Goal: Information Seeking & Learning: Learn about a topic

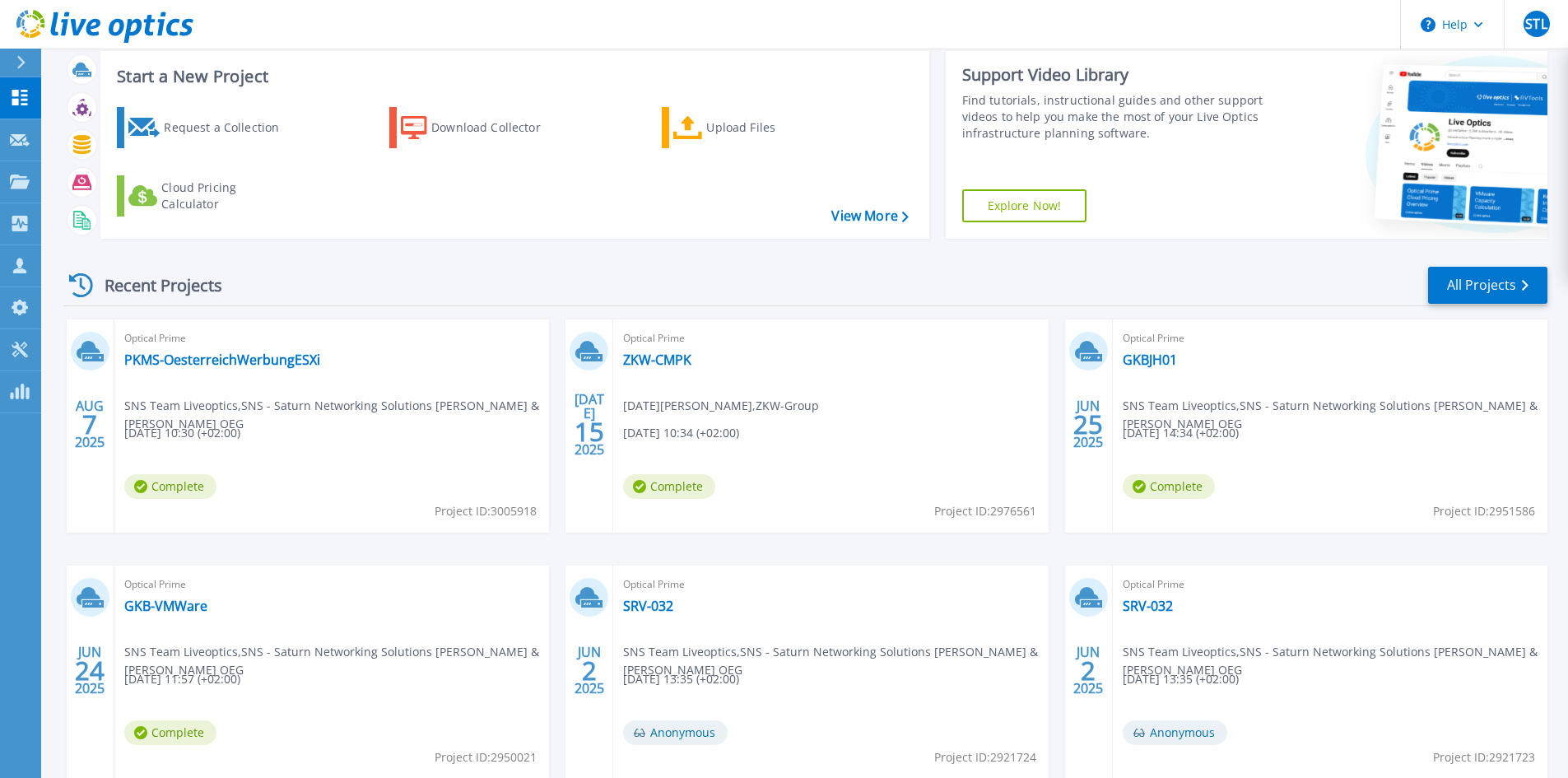
scroll to position [134, 0]
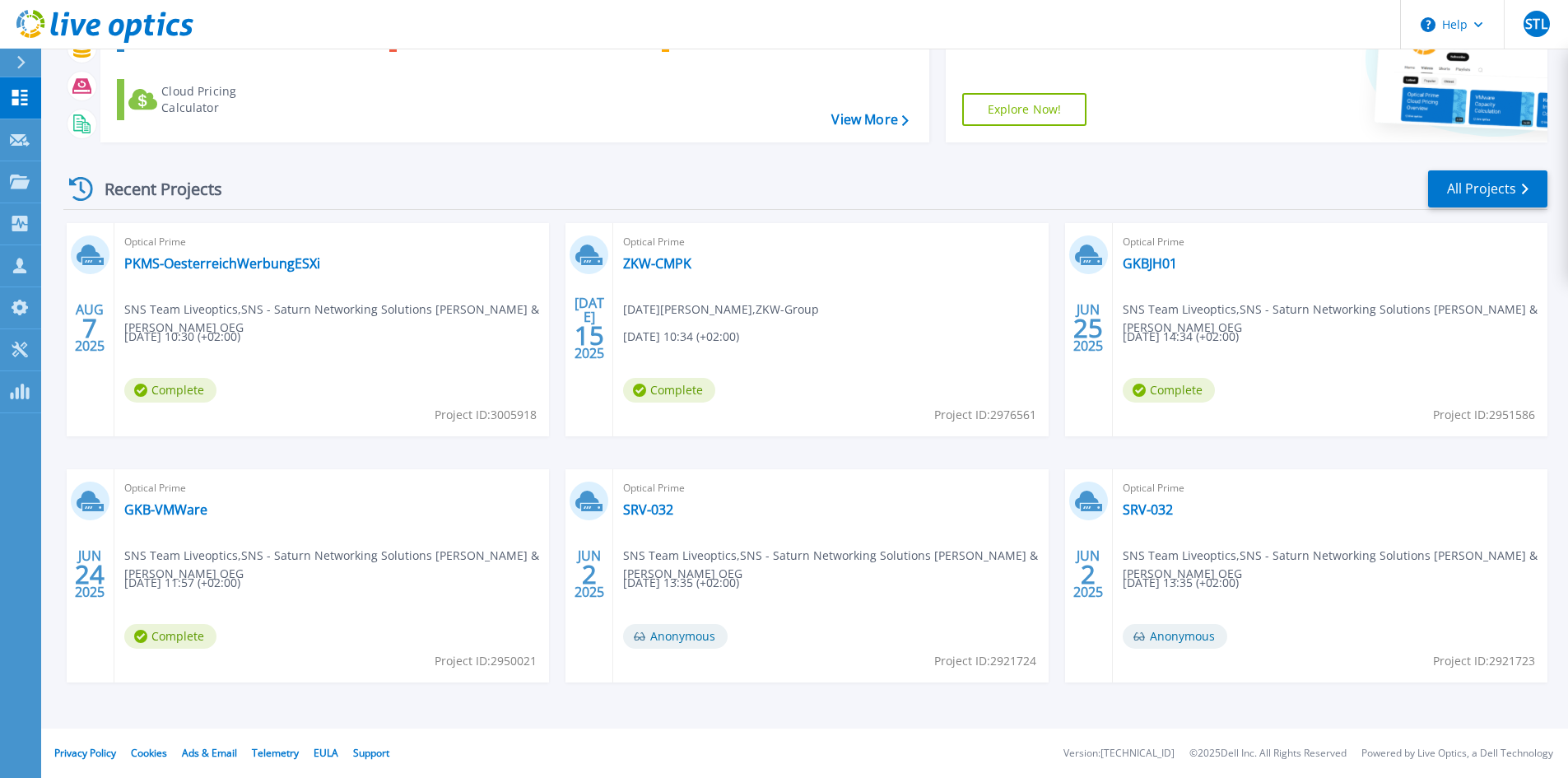
click at [539, 251] on span "Optical Prime" at bounding box center [331, 242] width 415 height 18
click at [22, 182] on icon at bounding box center [20, 181] width 20 height 14
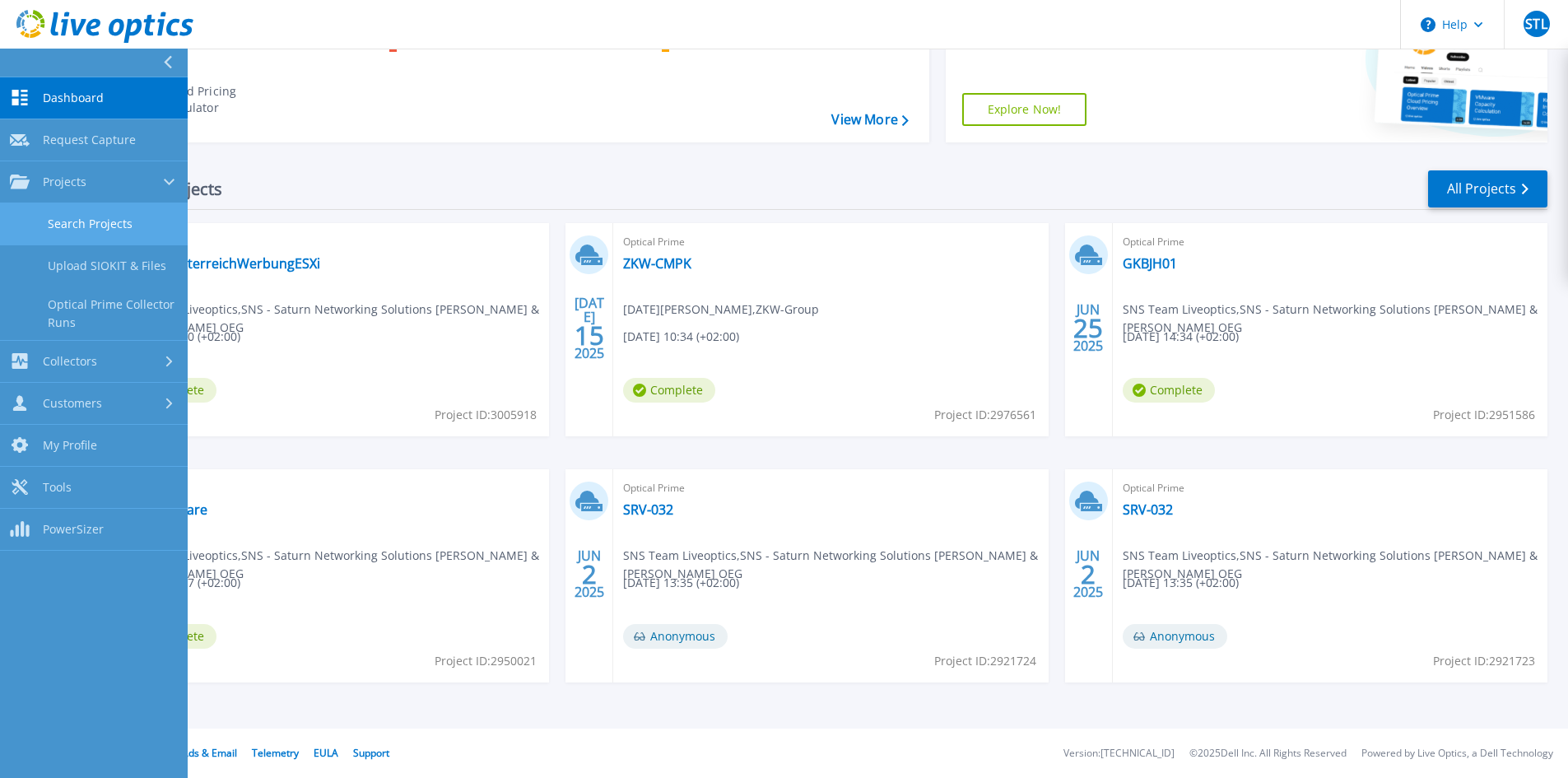
click at [116, 221] on link "Search Projects" at bounding box center [93, 224] width 188 height 42
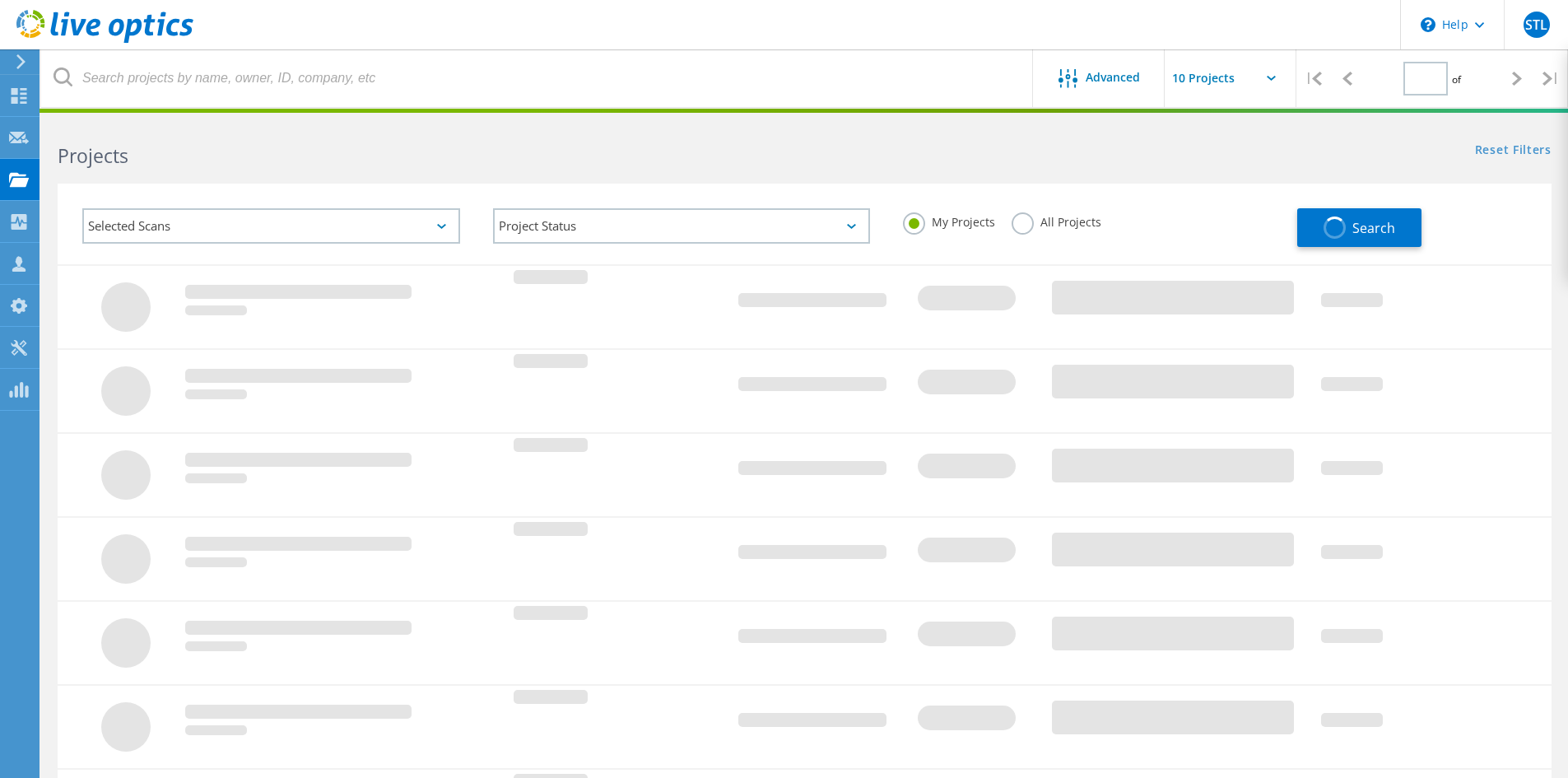
type input "1"
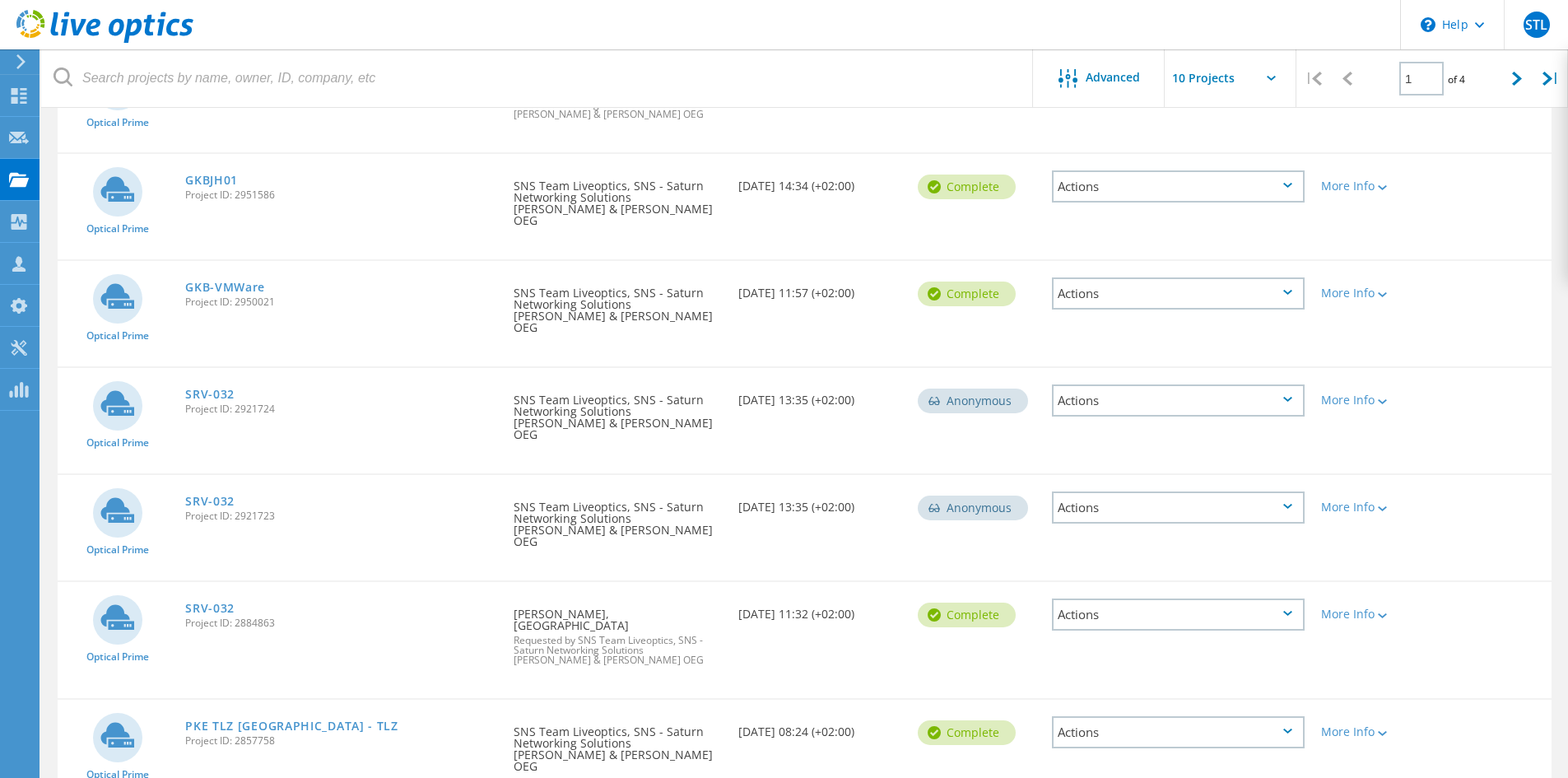
scroll to position [362, 0]
click at [1384, 397] on div at bounding box center [1381, 401] width 13 height 10
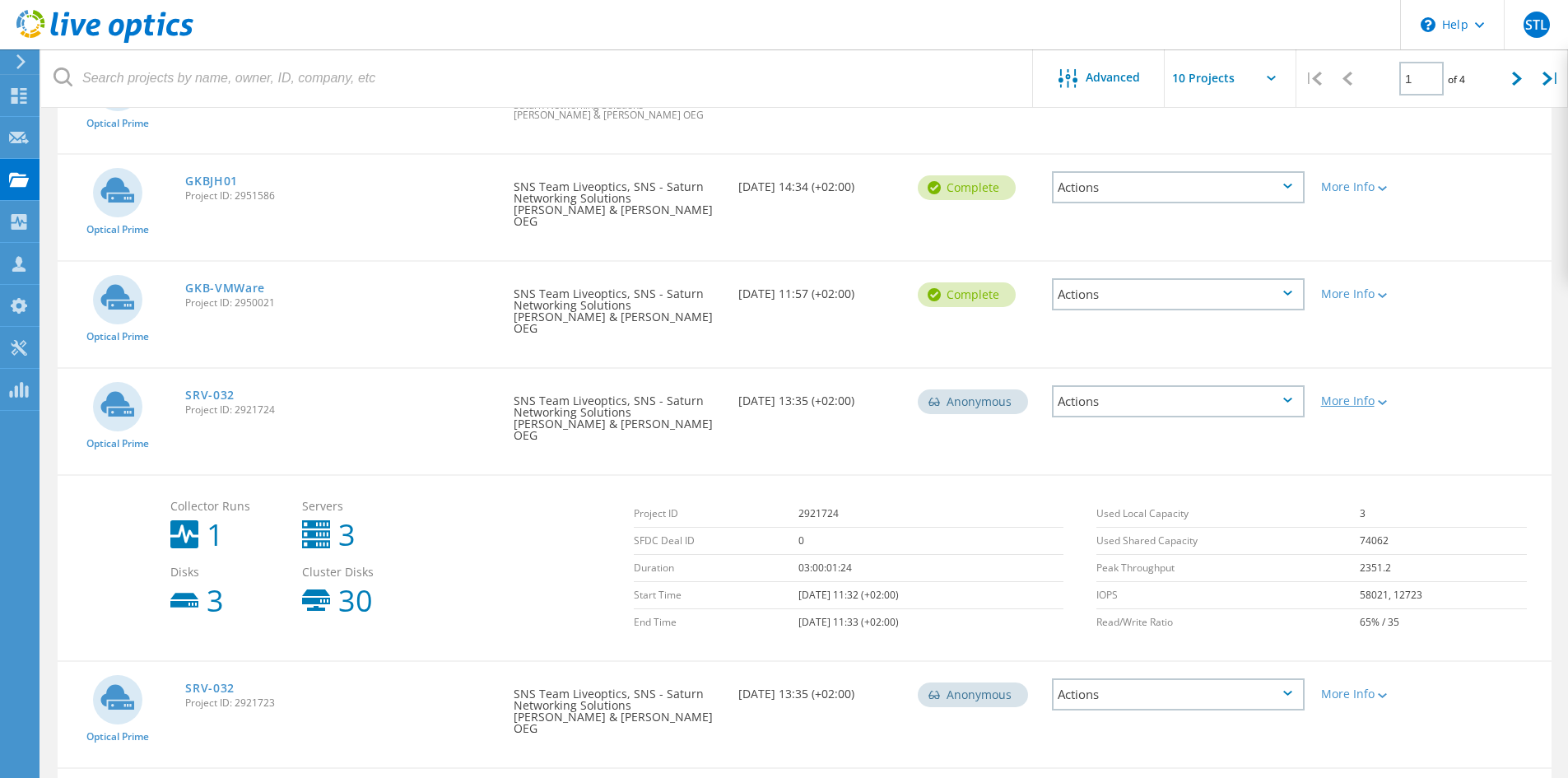
click at [1384, 397] on div at bounding box center [1381, 401] width 13 height 10
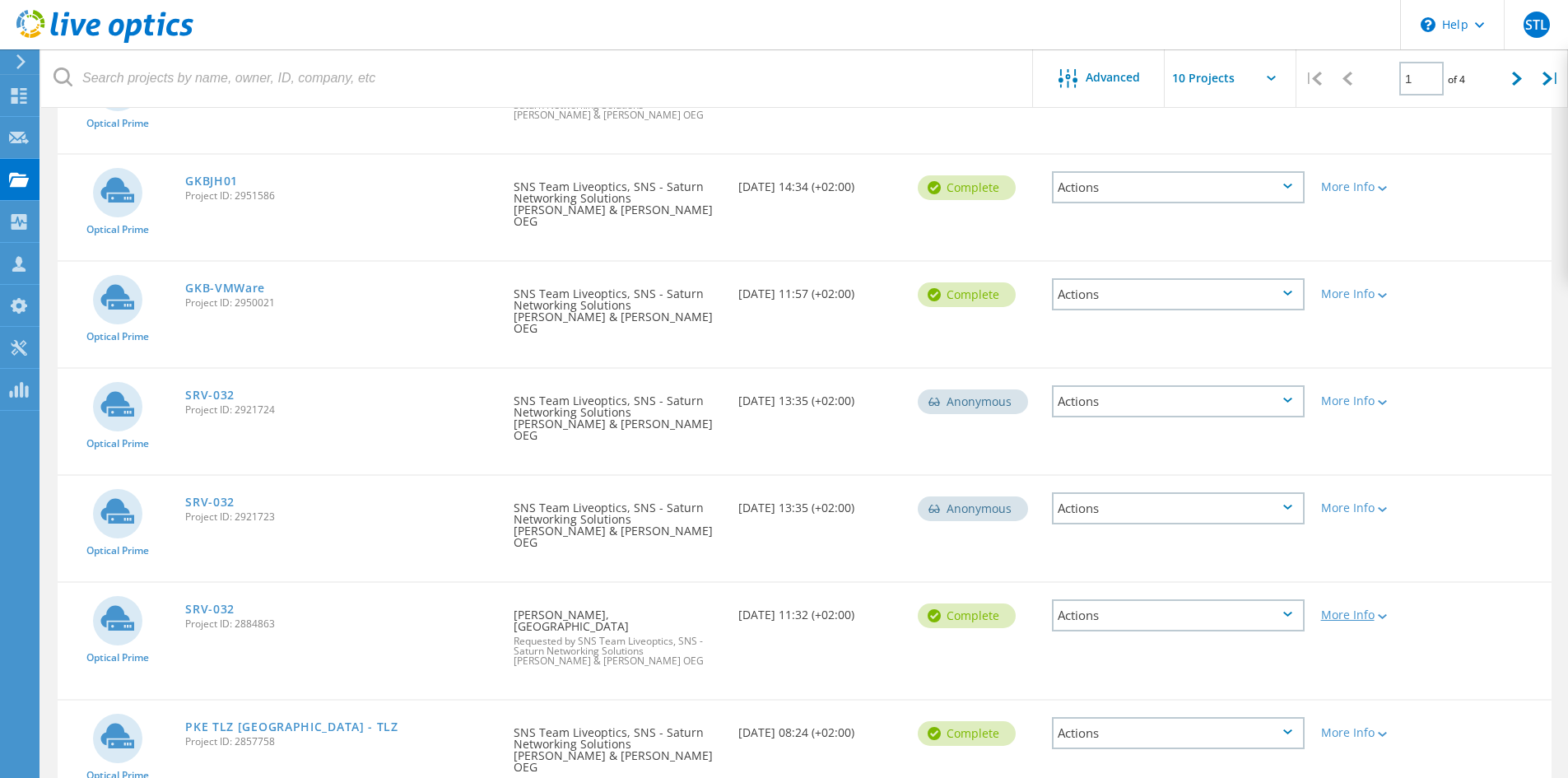
click at [1348, 609] on div "More Info" at bounding box center [1372, 615] width 103 height 12
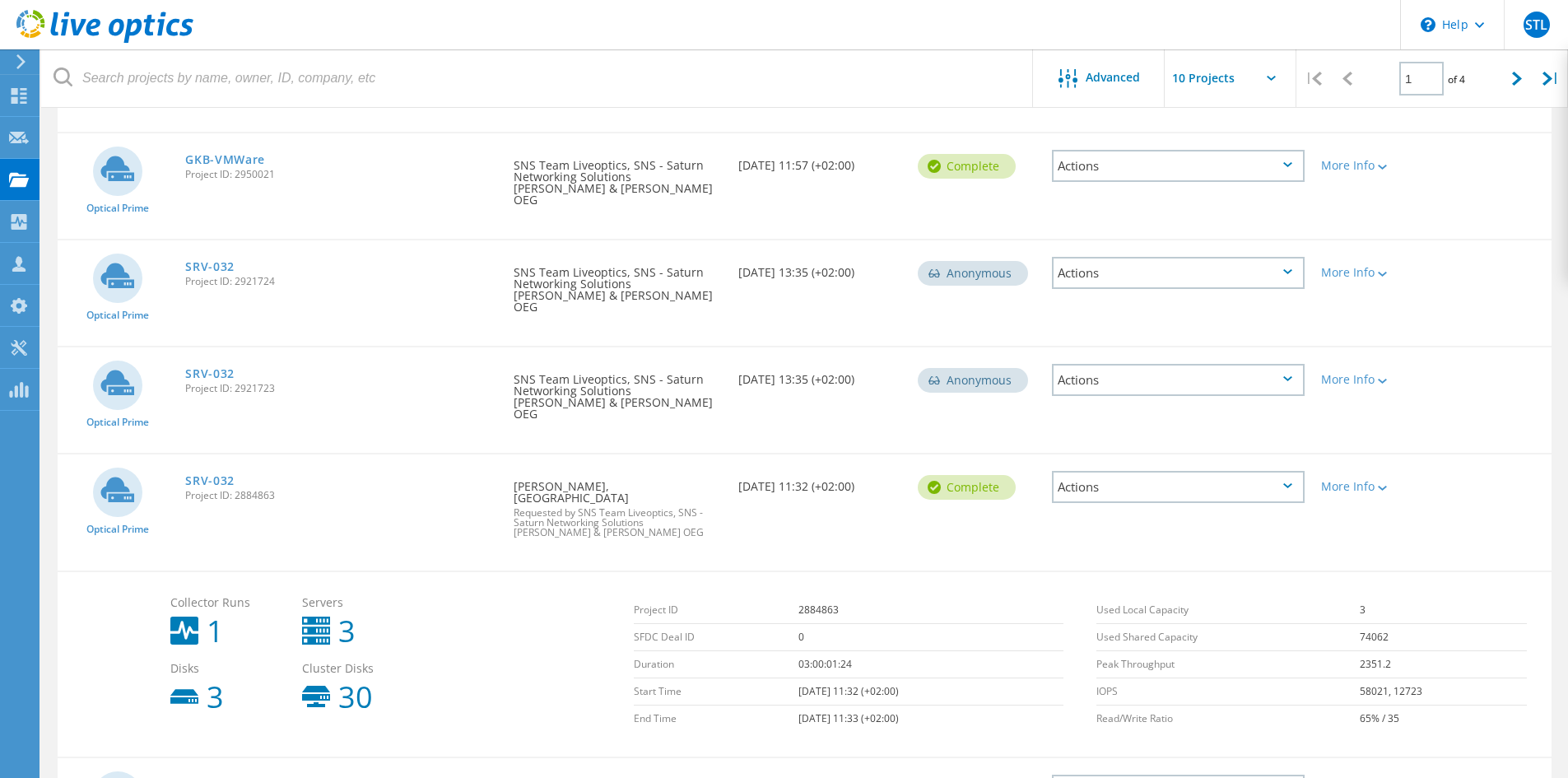
scroll to position [494, 0]
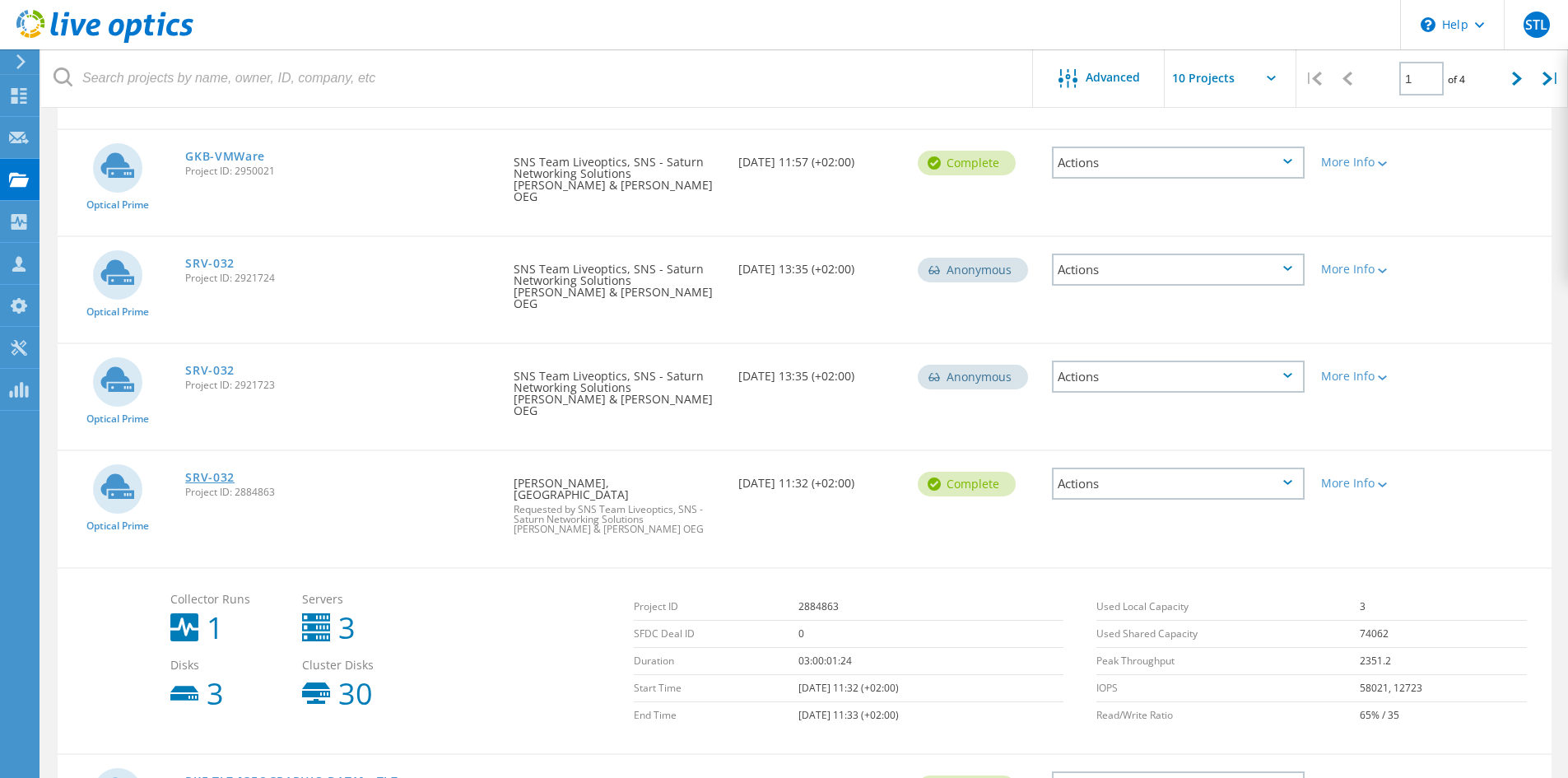
click at [199, 472] on link "SRV-032" at bounding box center [210, 478] width 49 height 12
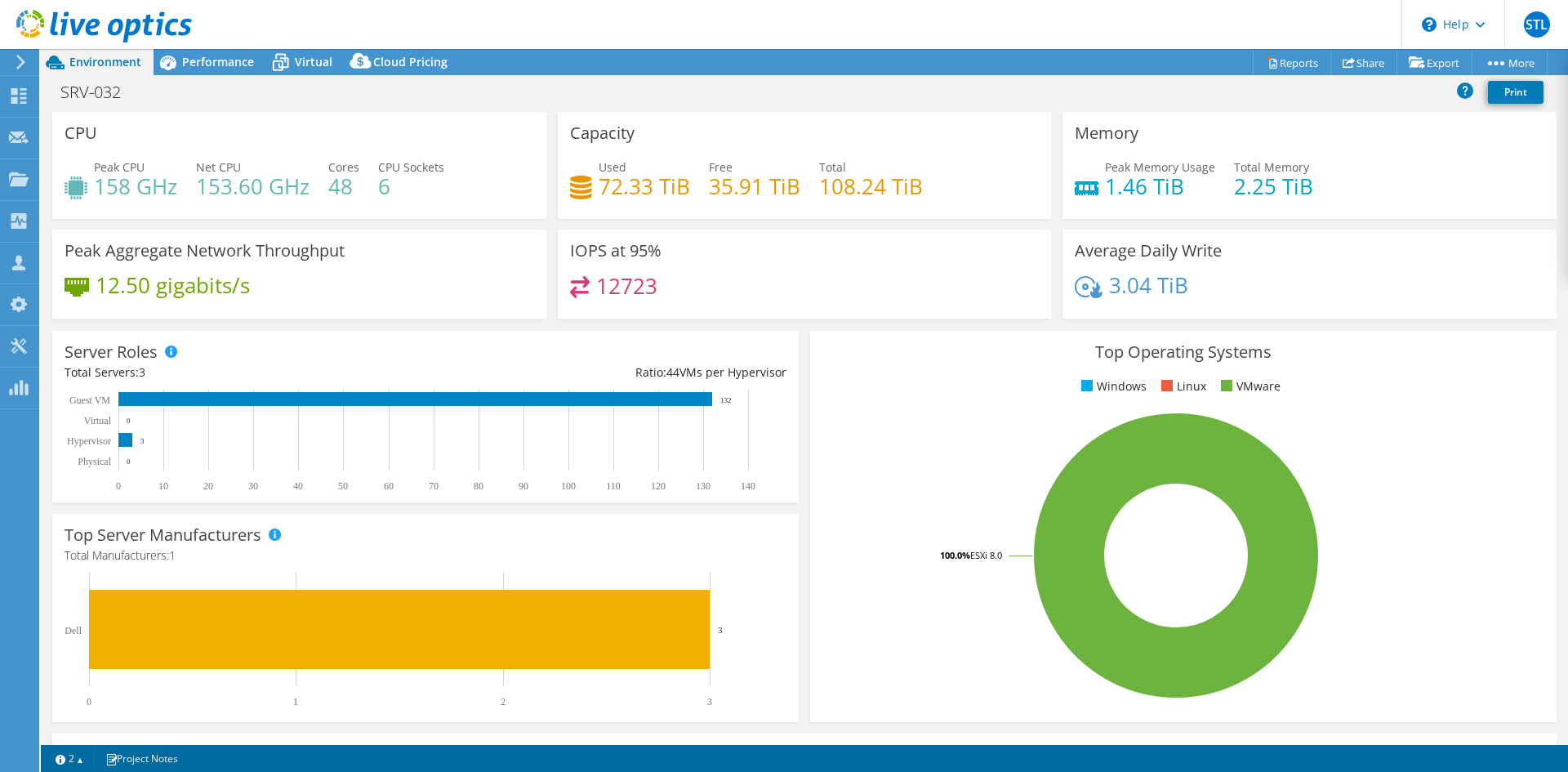
select select "USD"
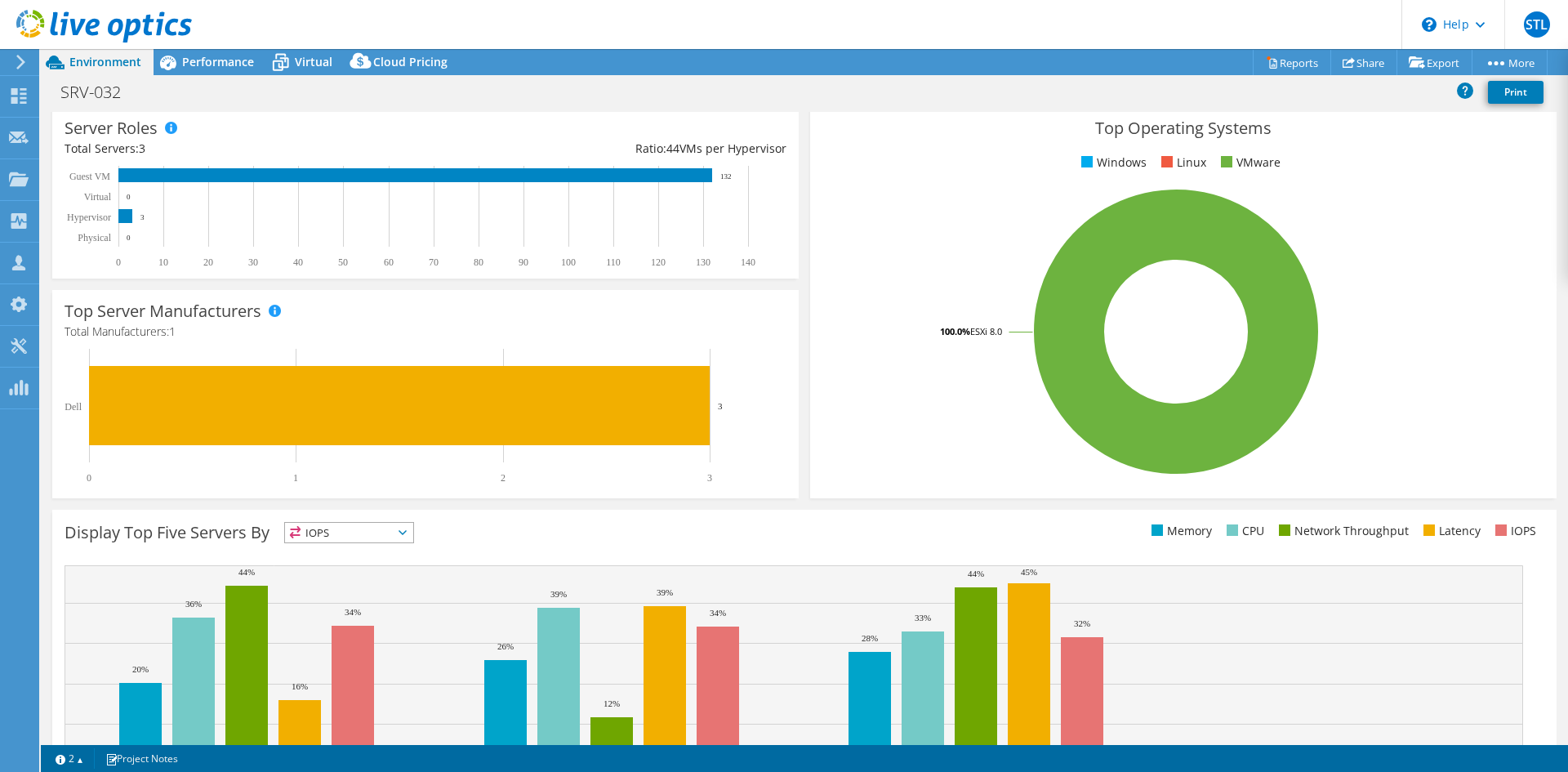
scroll to position [319, 0]
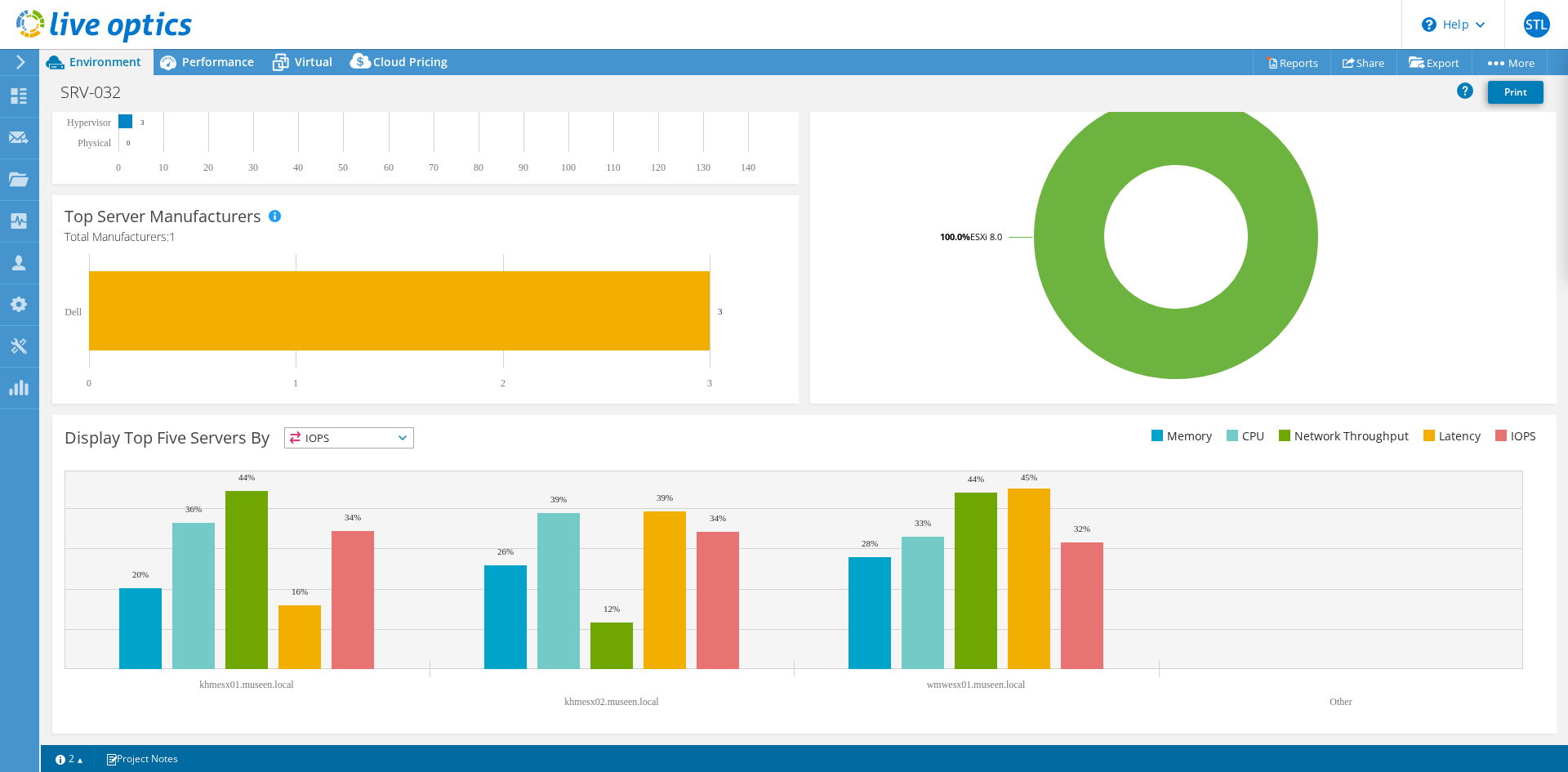
click at [364, 440] on span "IOPS" at bounding box center [349, 438] width 128 height 20
click at [373, 438] on span "IOPS" at bounding box center [349, 438] width 128 height 20
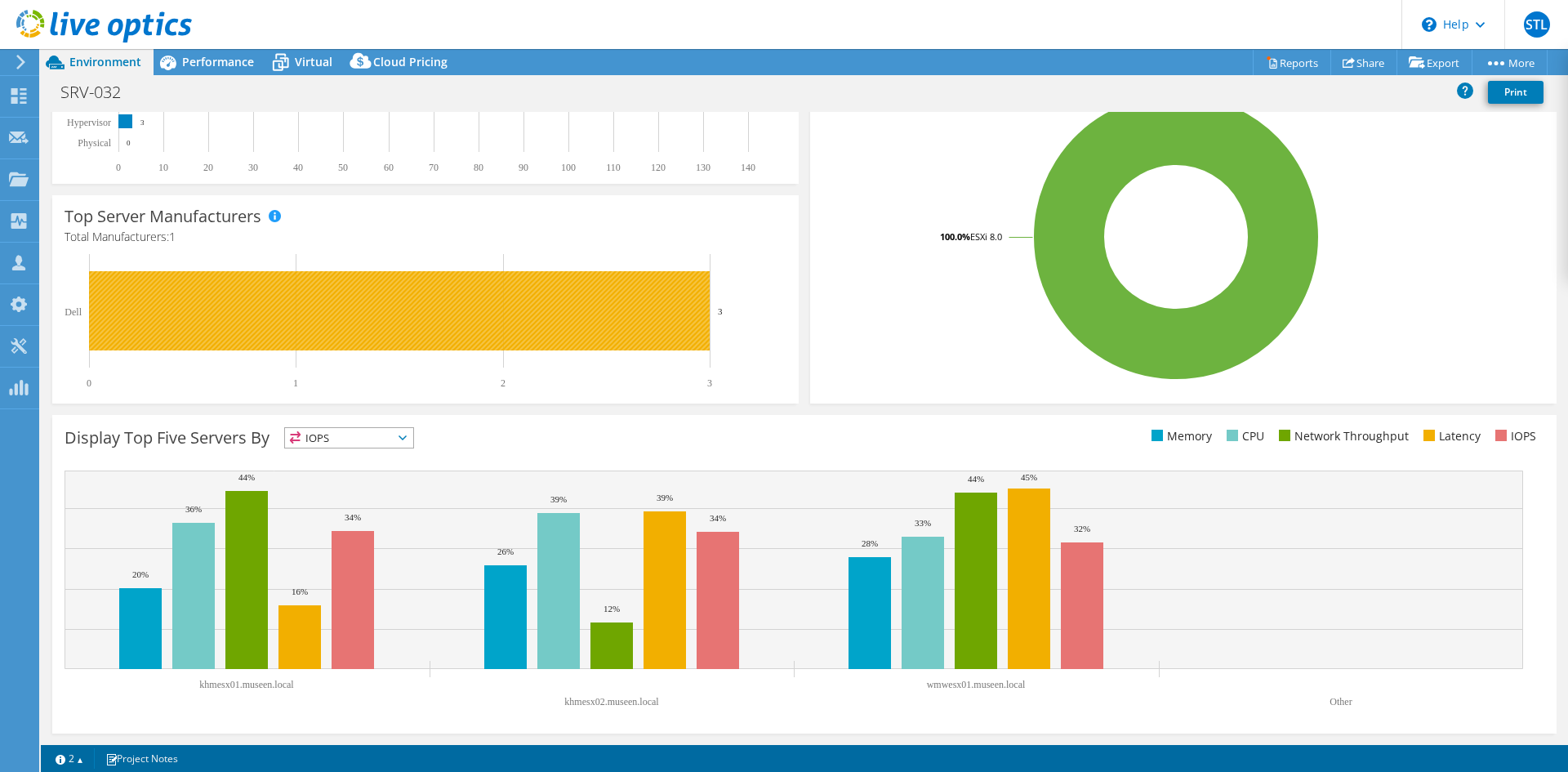
scroll to position [0, 0]
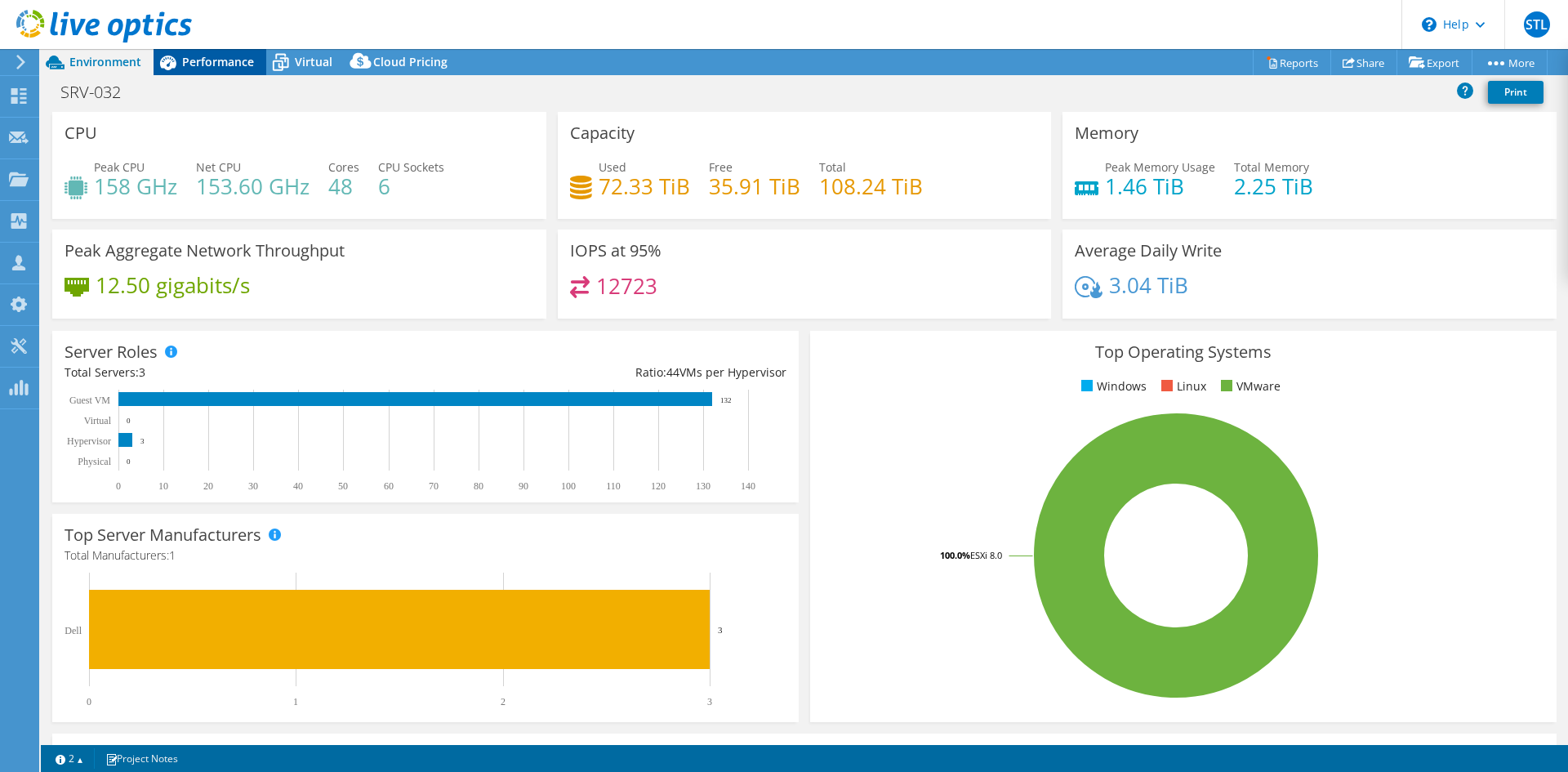
click at [226, 66] on span "Performance" at bounding box center [218, 61] width 72 height 15
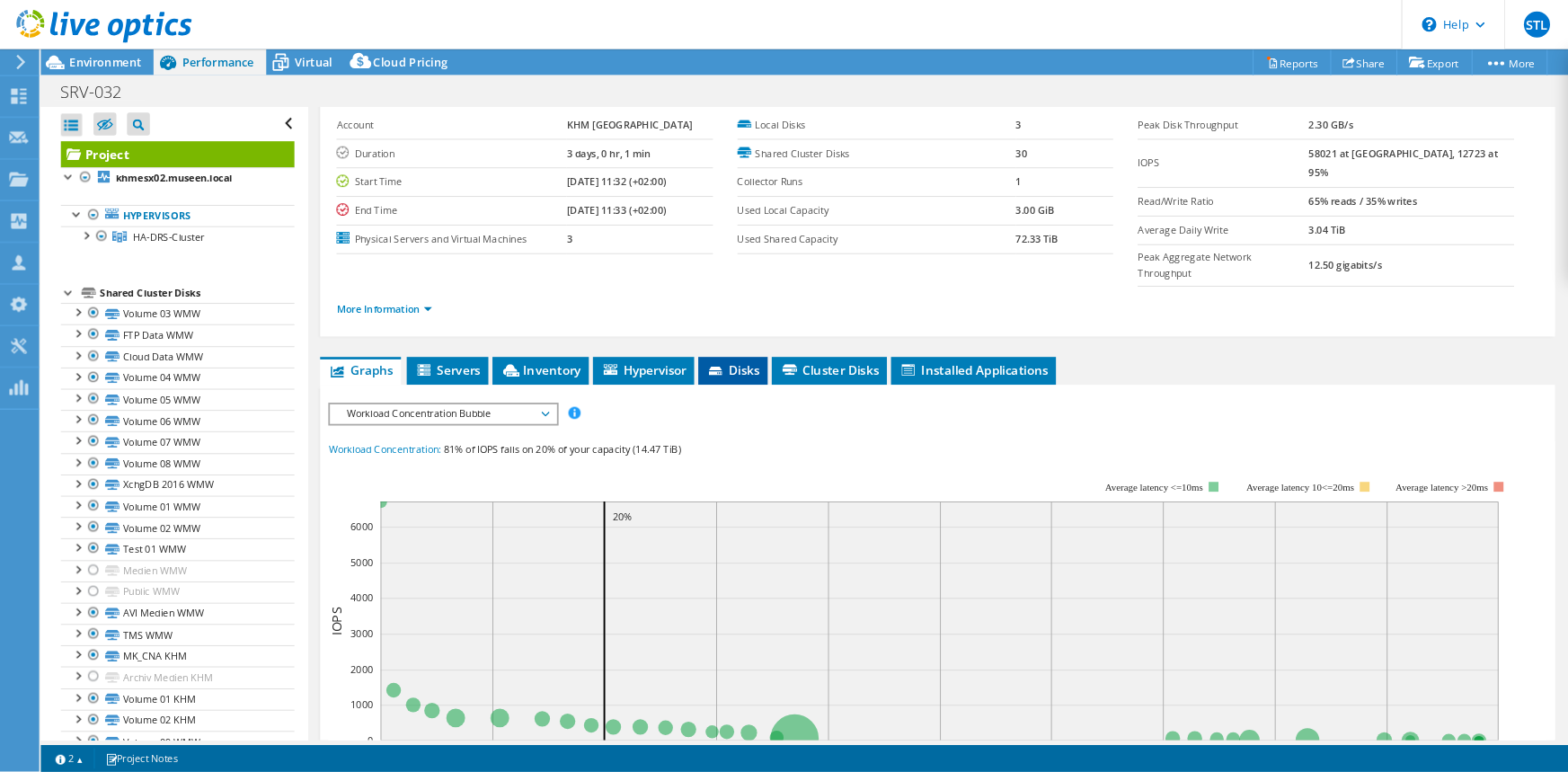
scroll to position [80, 0]
click at [786, 393] on li "Disks" at bounding box center [805, 408] width 76 height 31
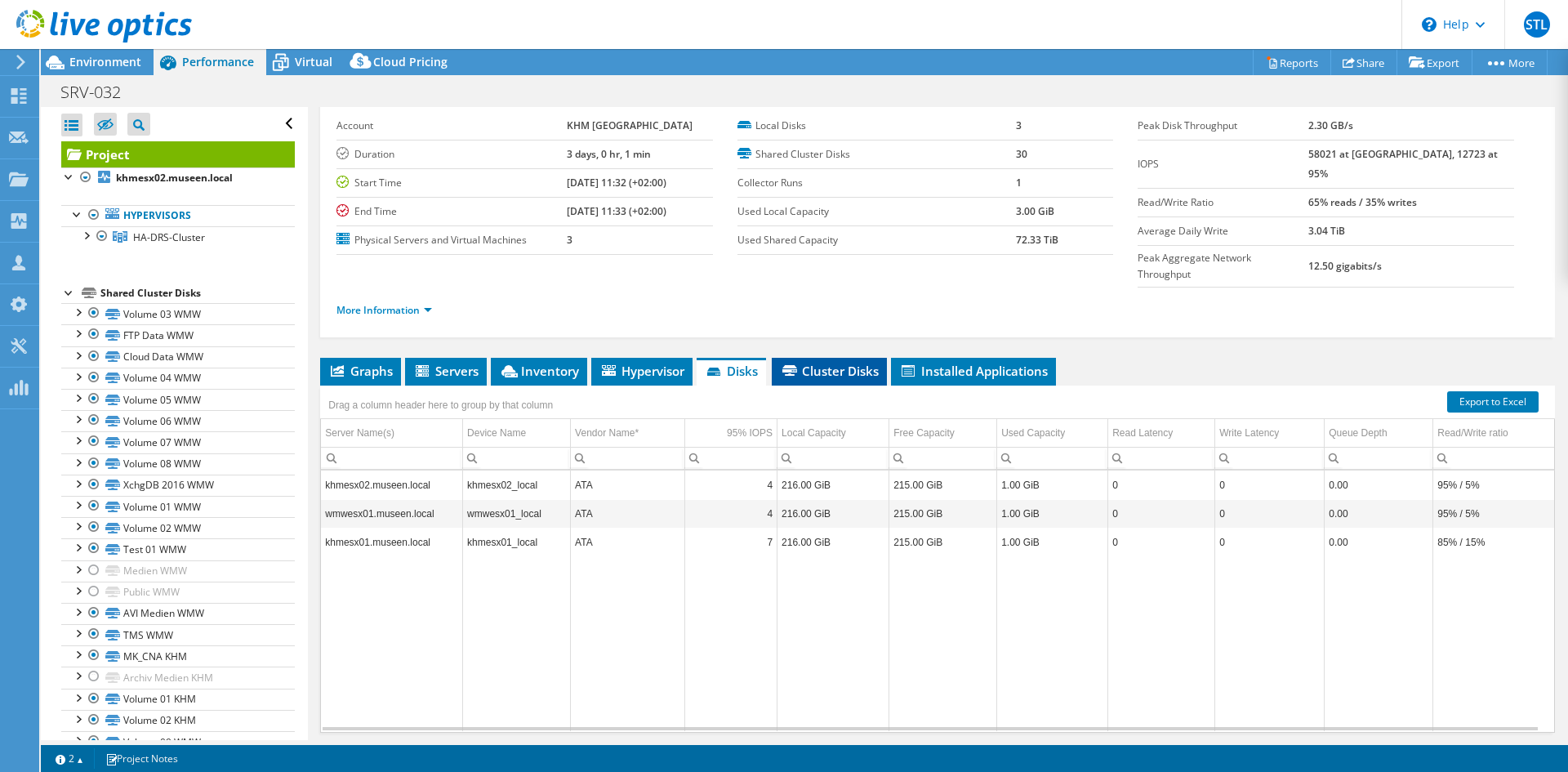
click at [833, 363] on span "Cluster Disks" at bounding box center [829, 371] width 99 height 16
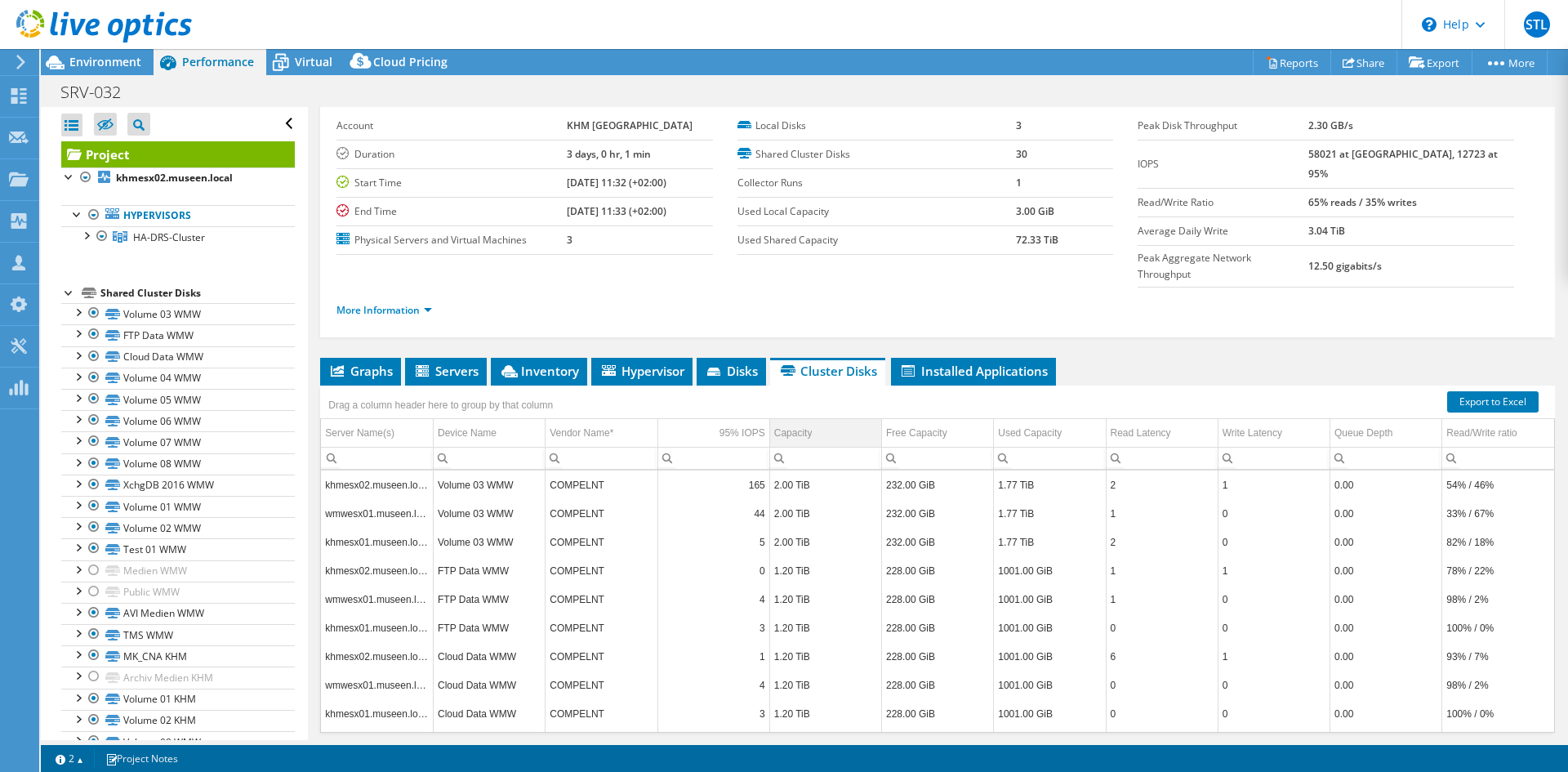
click at [787, 423] on div "Capacity" at bounding box center [793, 433] width 39 height 20
click at [827, 470] on td "25.00 TiB" at bounding box center [825, 485] width 112 height 29
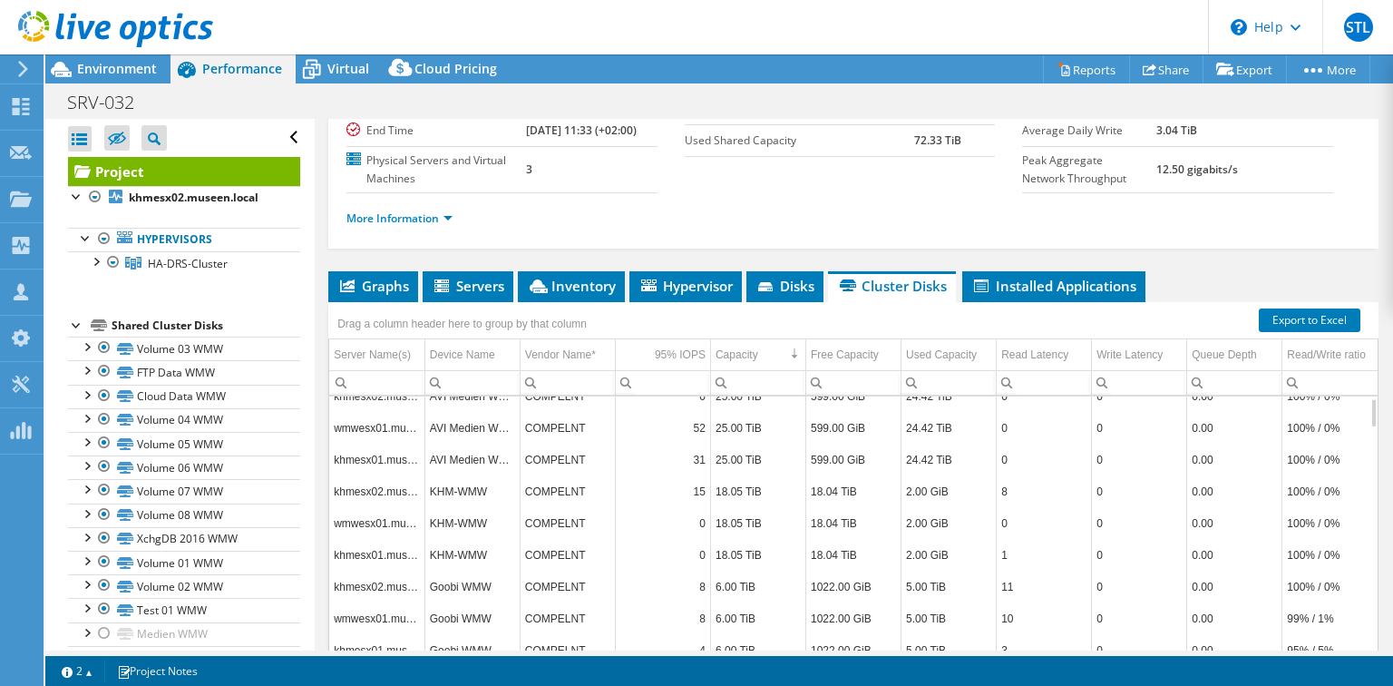
scroll to position [0, 0]
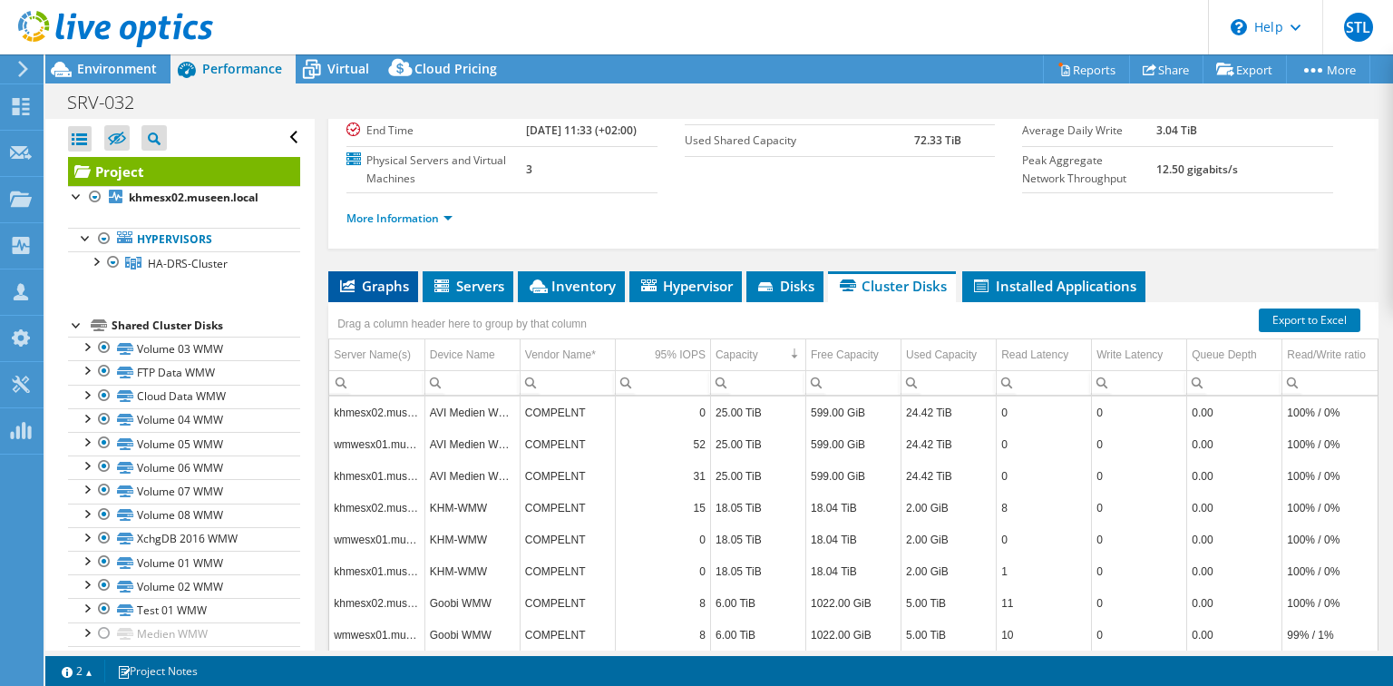
click at [391, 279] on span "Graphs" at bounding box center [373, 286] width 72 height 18
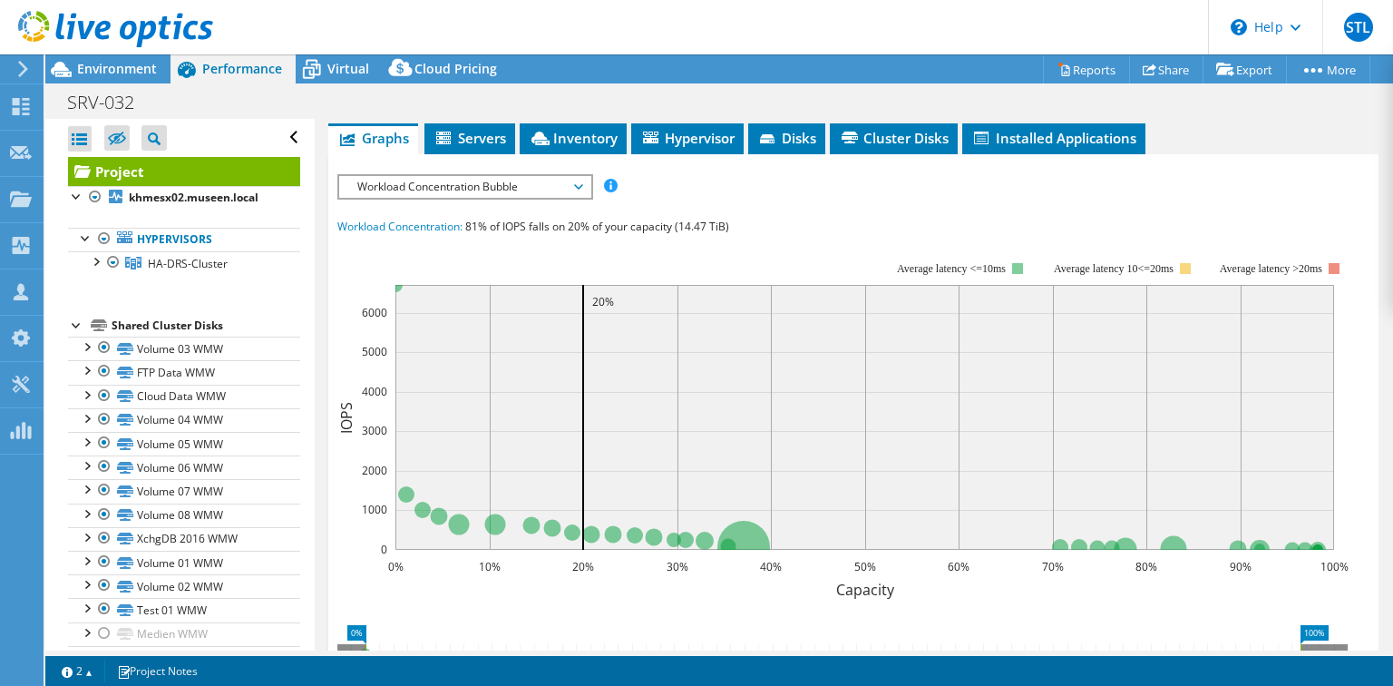
scroll to position [366, 0]
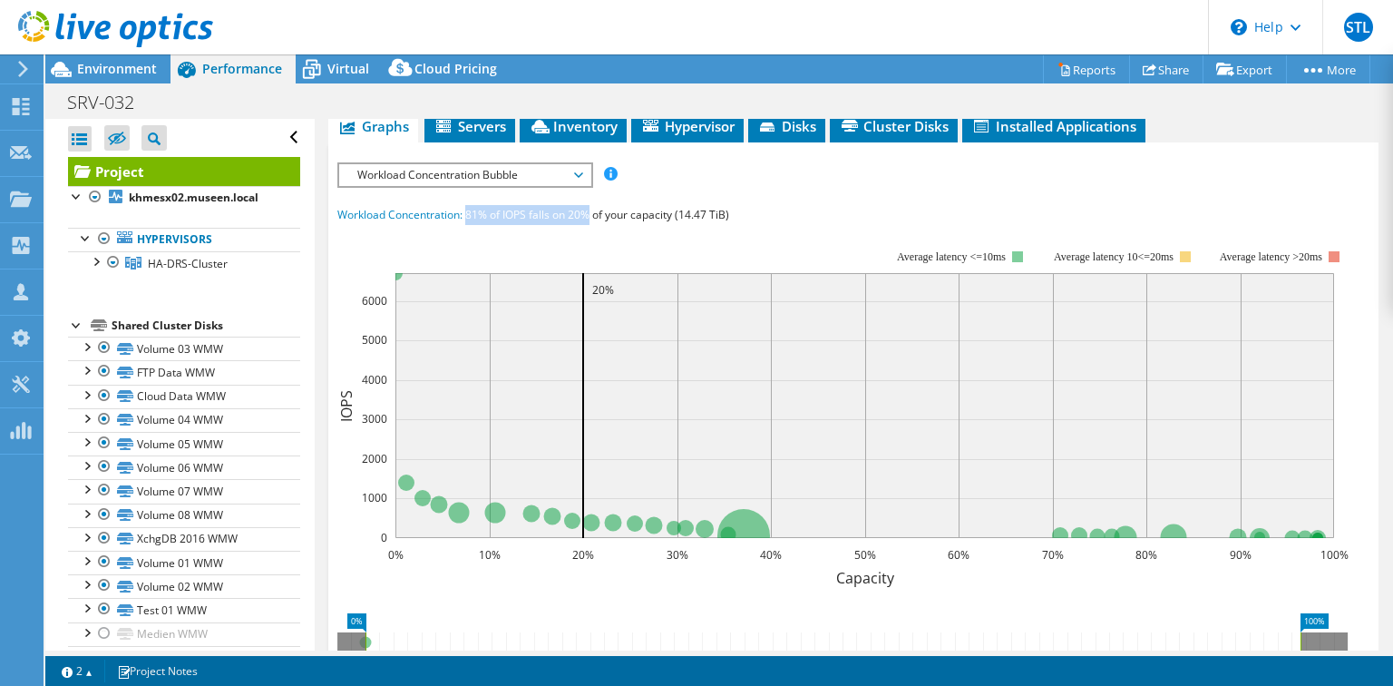
drag, startPoint x: 468, startPoint y: 210, endPoint x: 589, endPoint y: 217, distance: 120.8
click at [589, 217] on span "81% of IOPS falls on 20% of your capacity (14.47 TiB)" at bounding box center [597, 214] width 264 height 15
click at [697, 210] on span "81% of IOPS falls on 20% of your capacity (14.47 TiB)" at bounding box center [597, 214] width 264 height 15
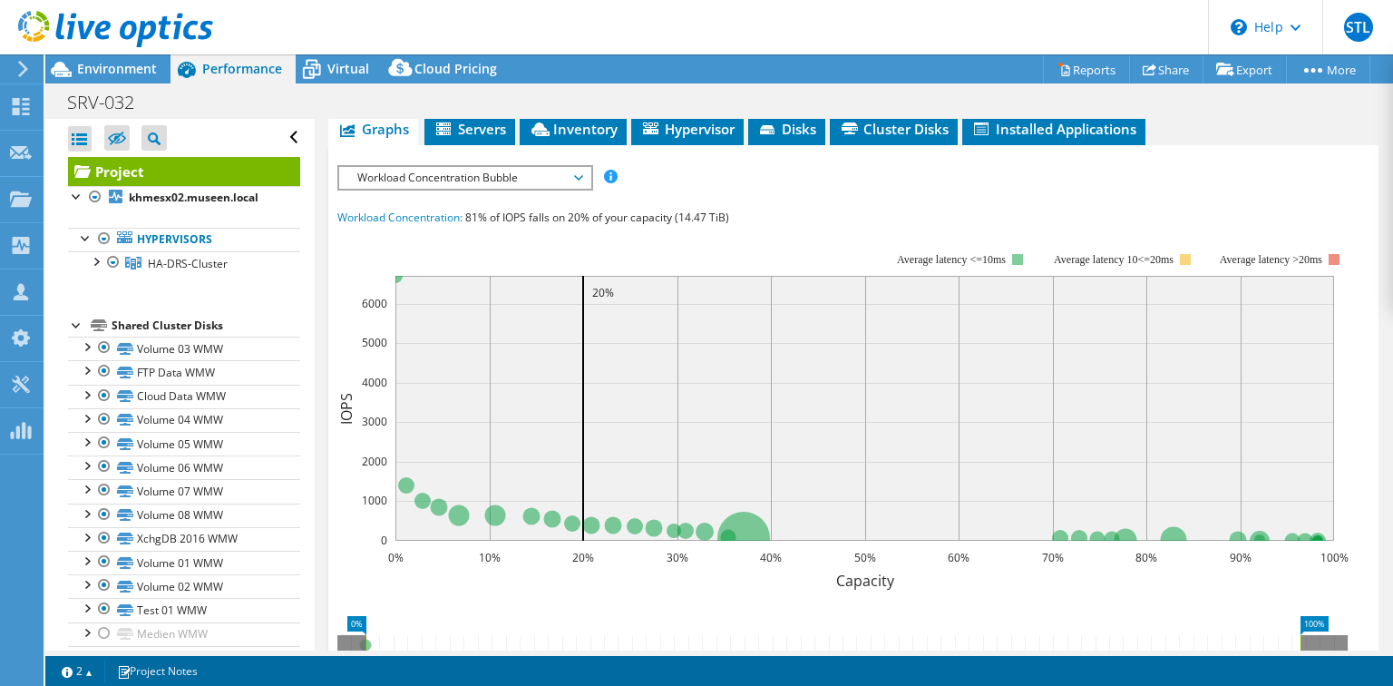
scroll to position [334, 0]
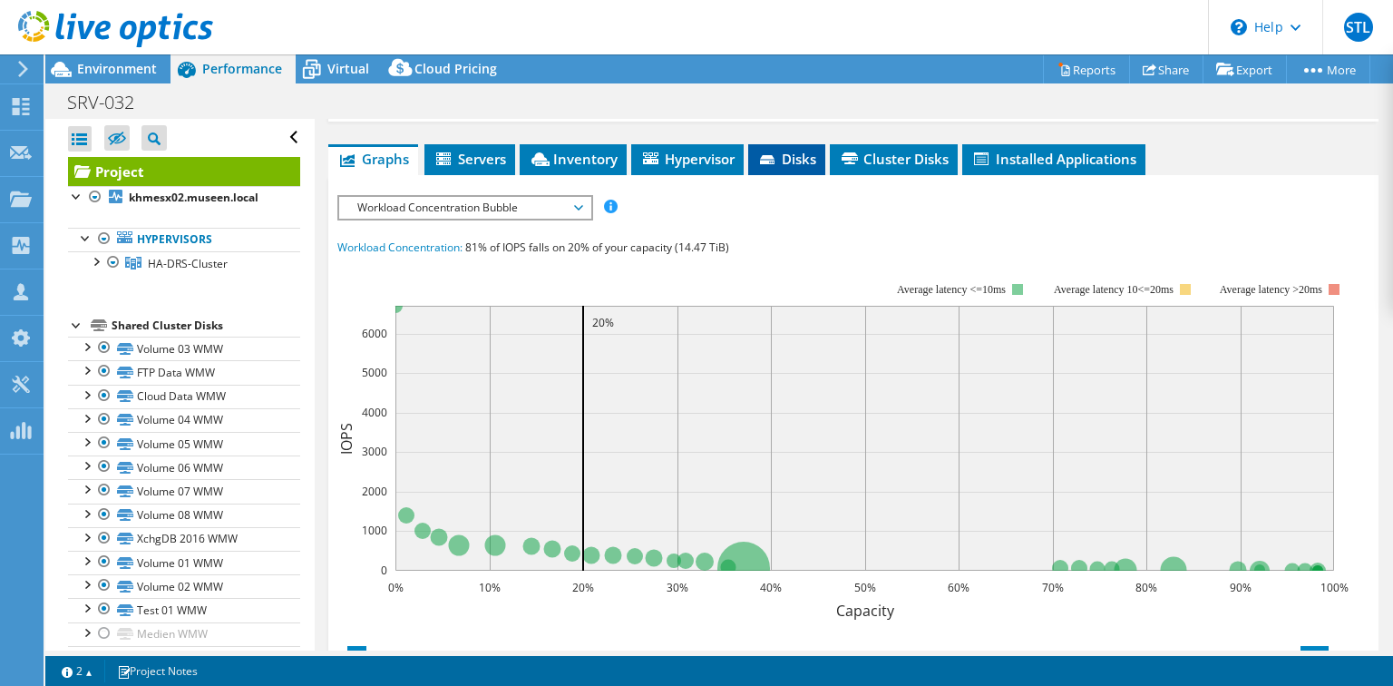
click at [788, 150] on span "Disks" at bounding box center [786, 159] width 59 height 18
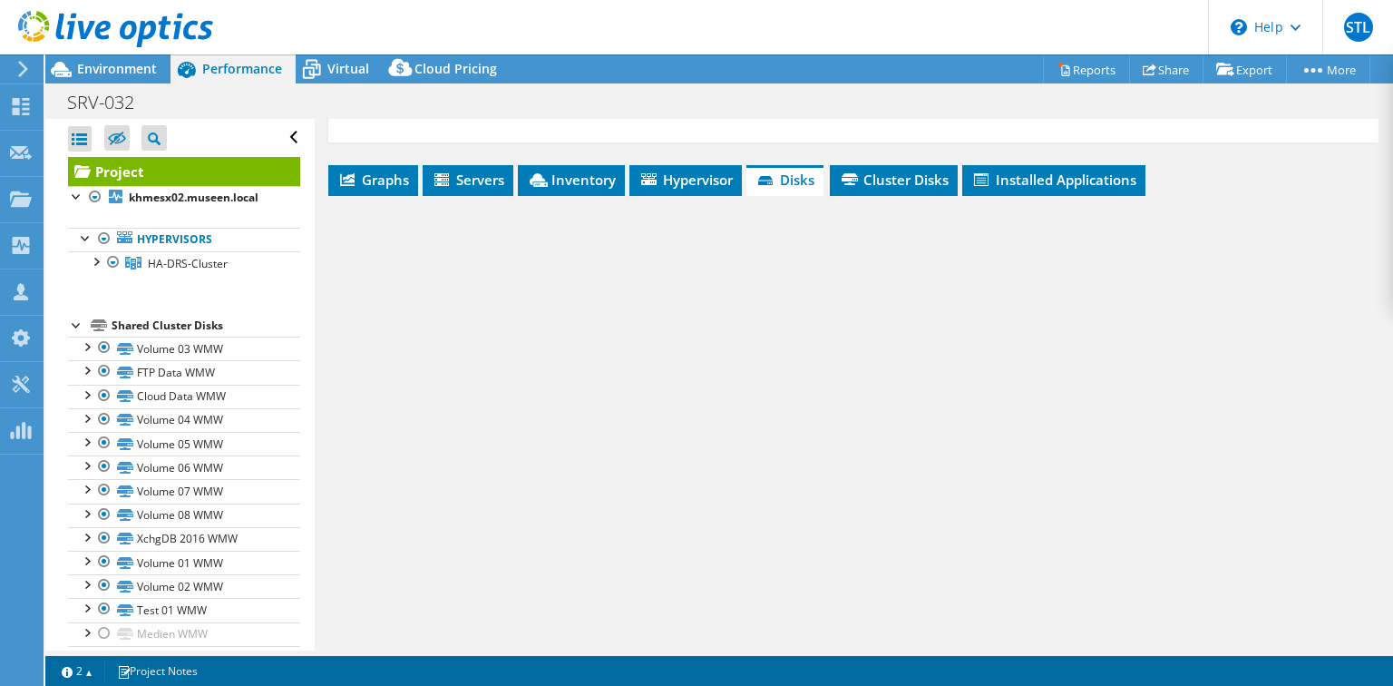
scroll to position [310, 0]
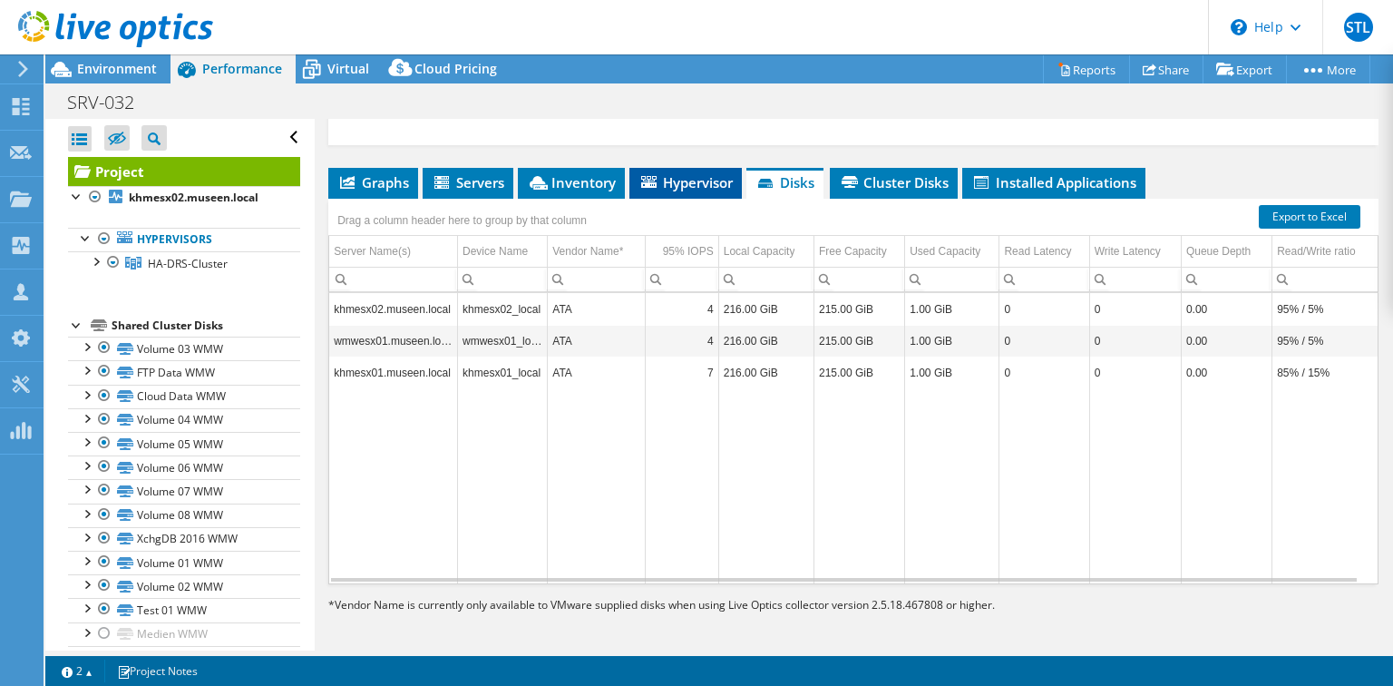
click at [687, 174] on span "Hypervisor" at bounding box center [685, 182] width 94 height 18
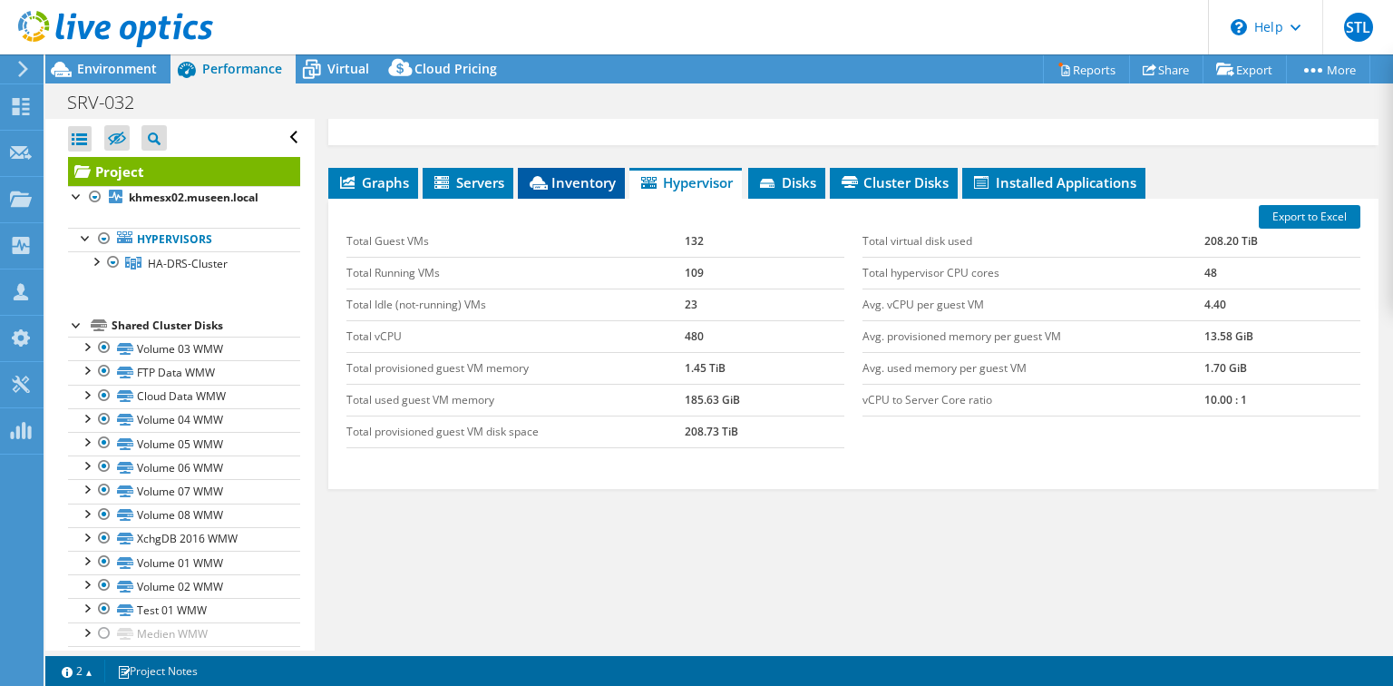
click at [602, 177] on span "Inventory" at bounding box center [571, 182] width 89 height 18
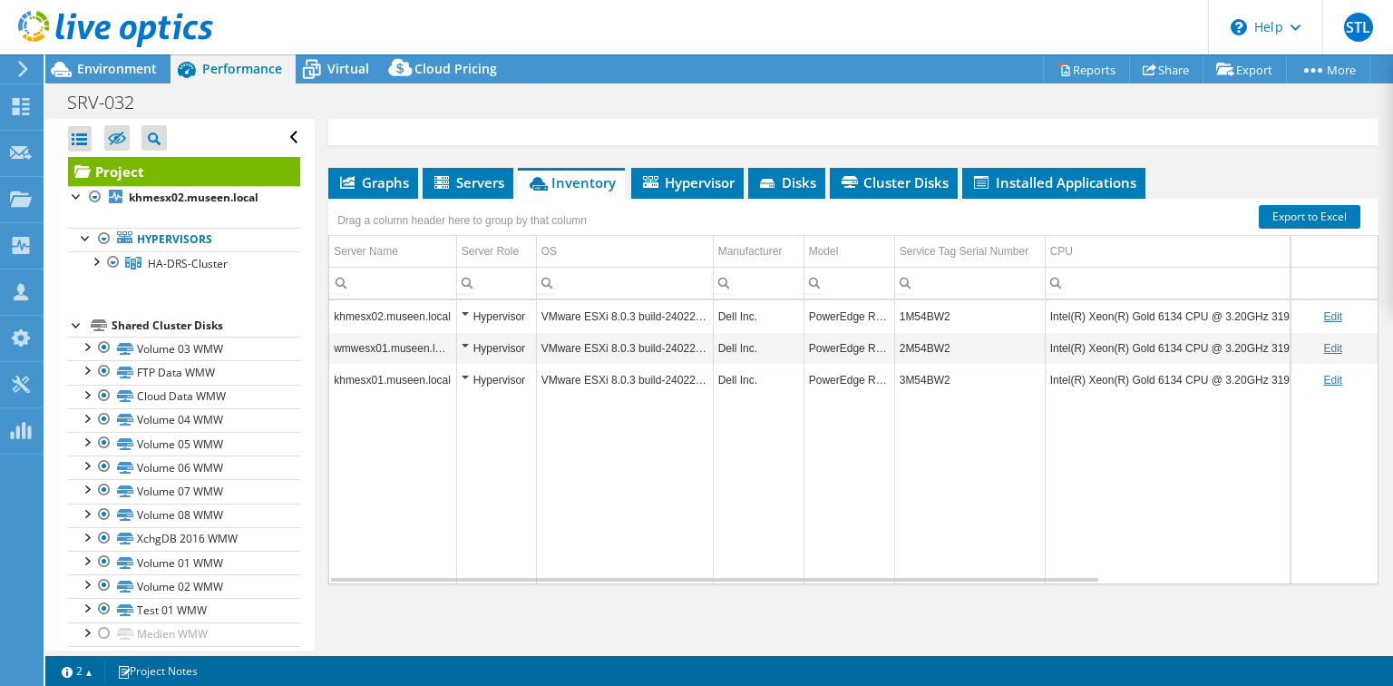
click at [922, 311] on td "1M54BW2" at bounding box center [969, 316] width 151 height 32
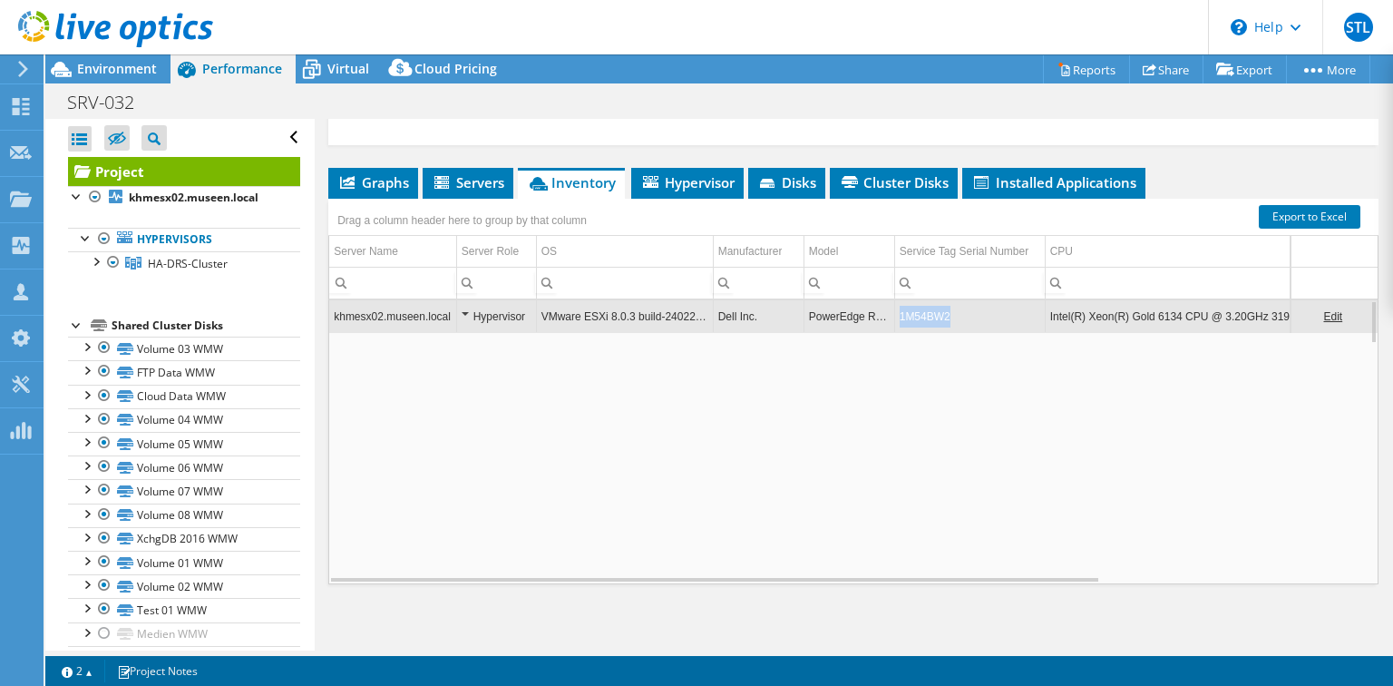
click at [922, 311] on td "1M54BW2" at bounding box center [969, 316] width 151 height 32
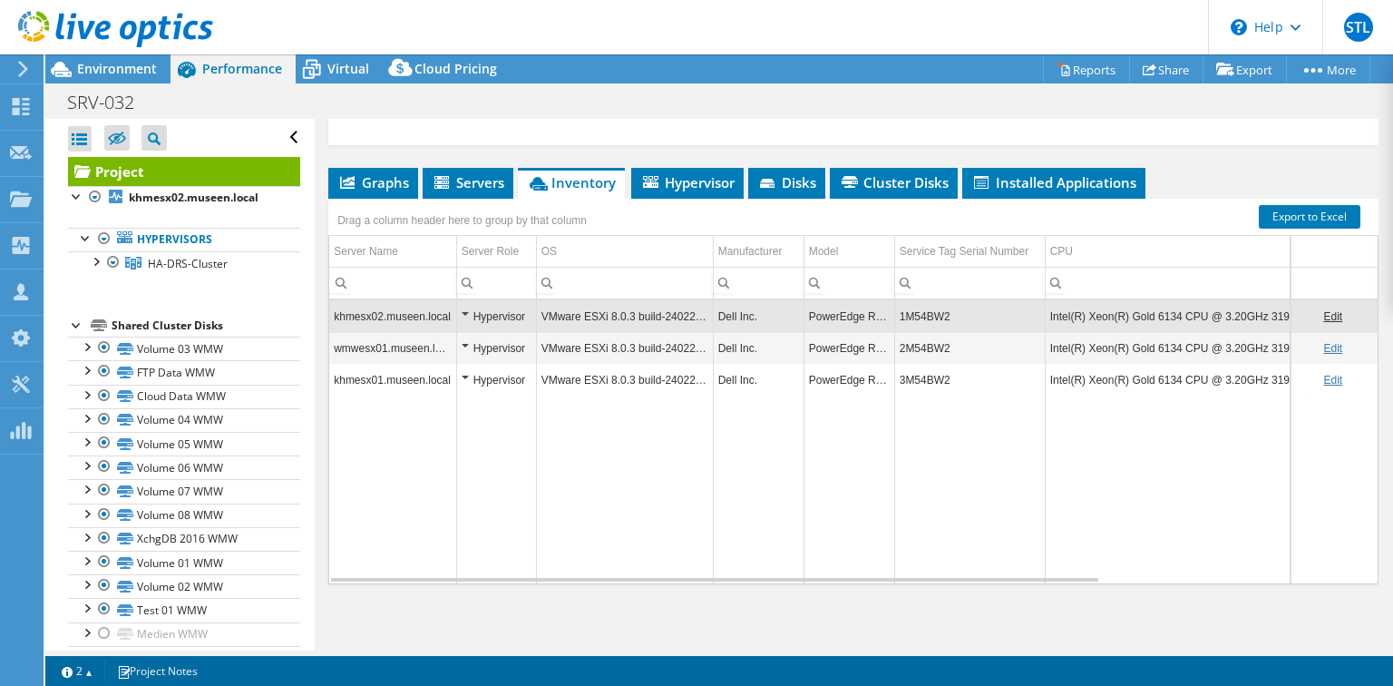
click at [922, 311] on td "1M54BW2" at bounding box center [969, 316] width 151 height 32
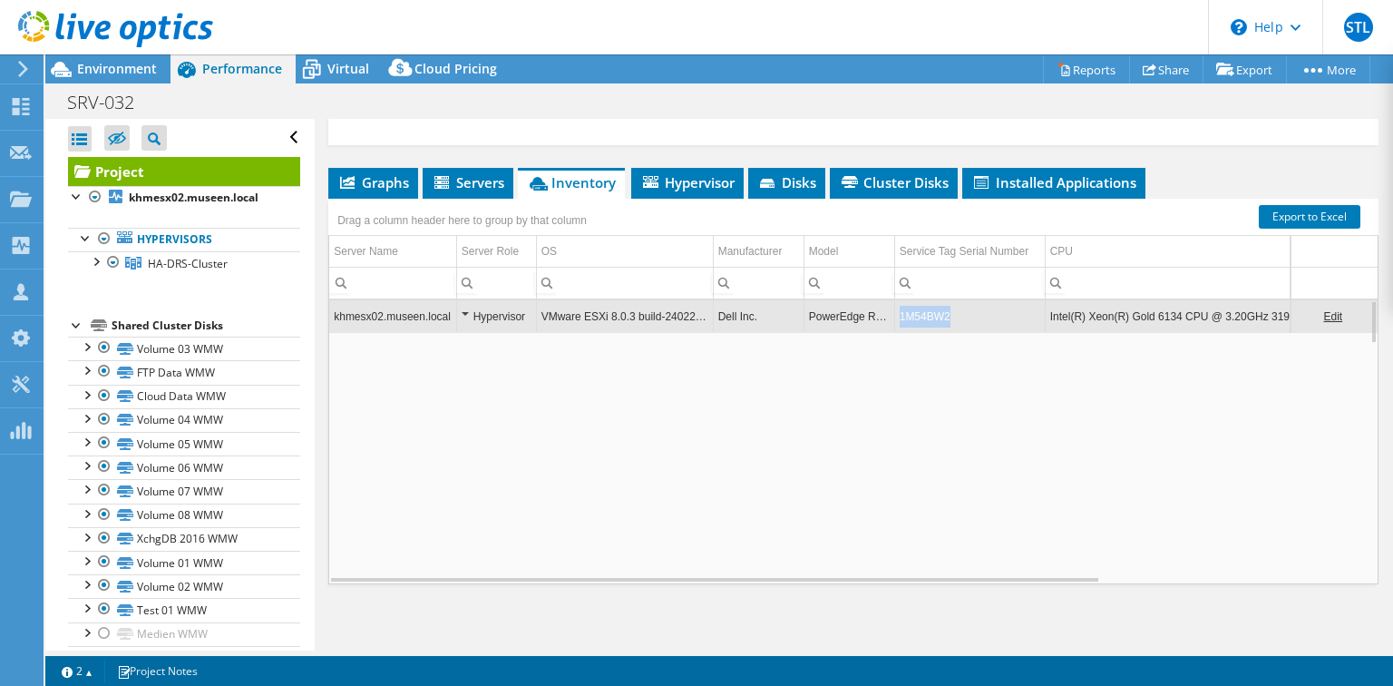
click at [922, 311] on td "1M54BW2" at bounding box center [969, 316] width 151 height 32
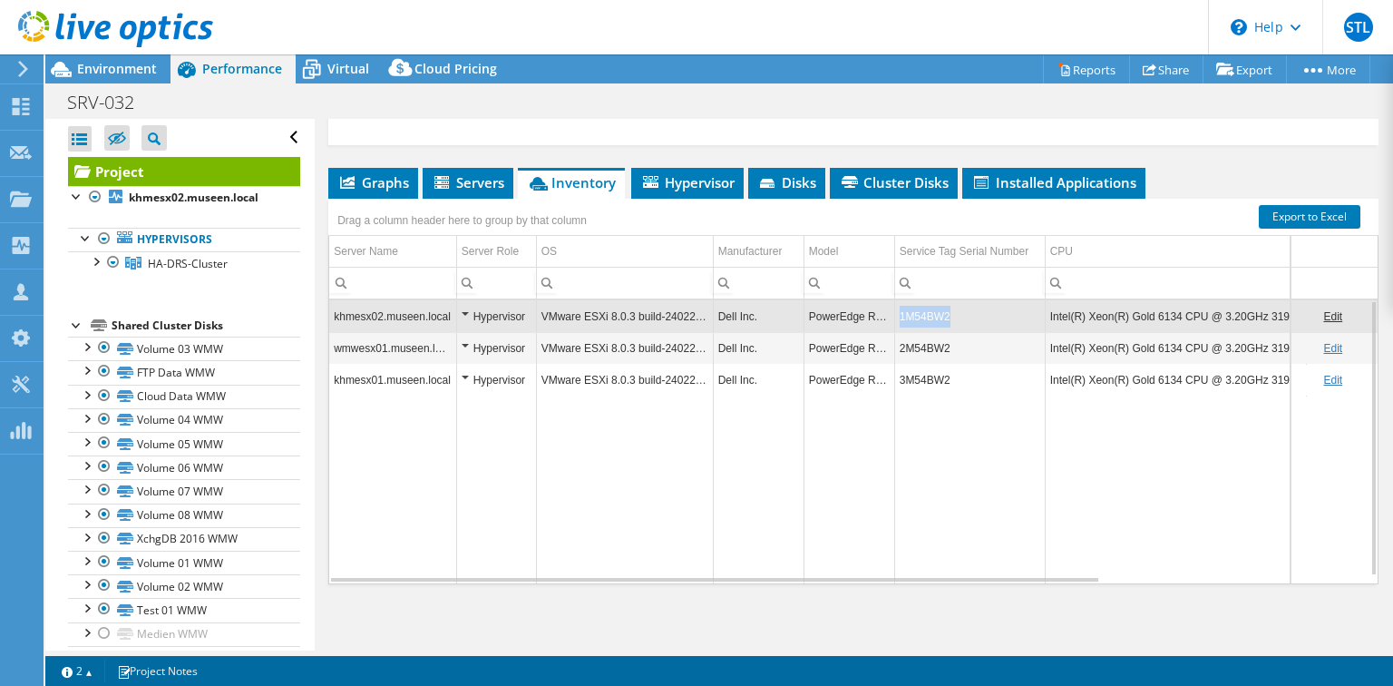
click at [922, 311] on td "1M54BW2" at bounding box center [969, 316] width 151 height 32
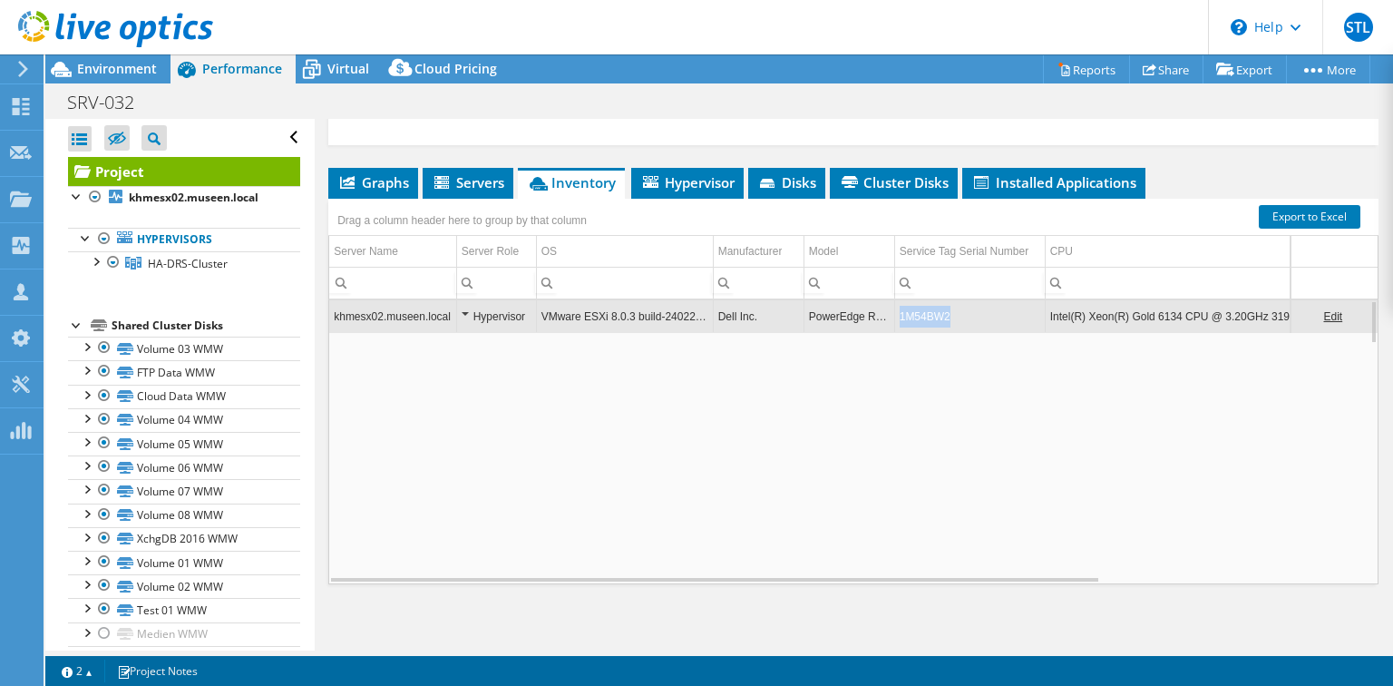
click at [922, 311] on td "1M54BW2" at bounding box center [969, 316] width 151 height 32
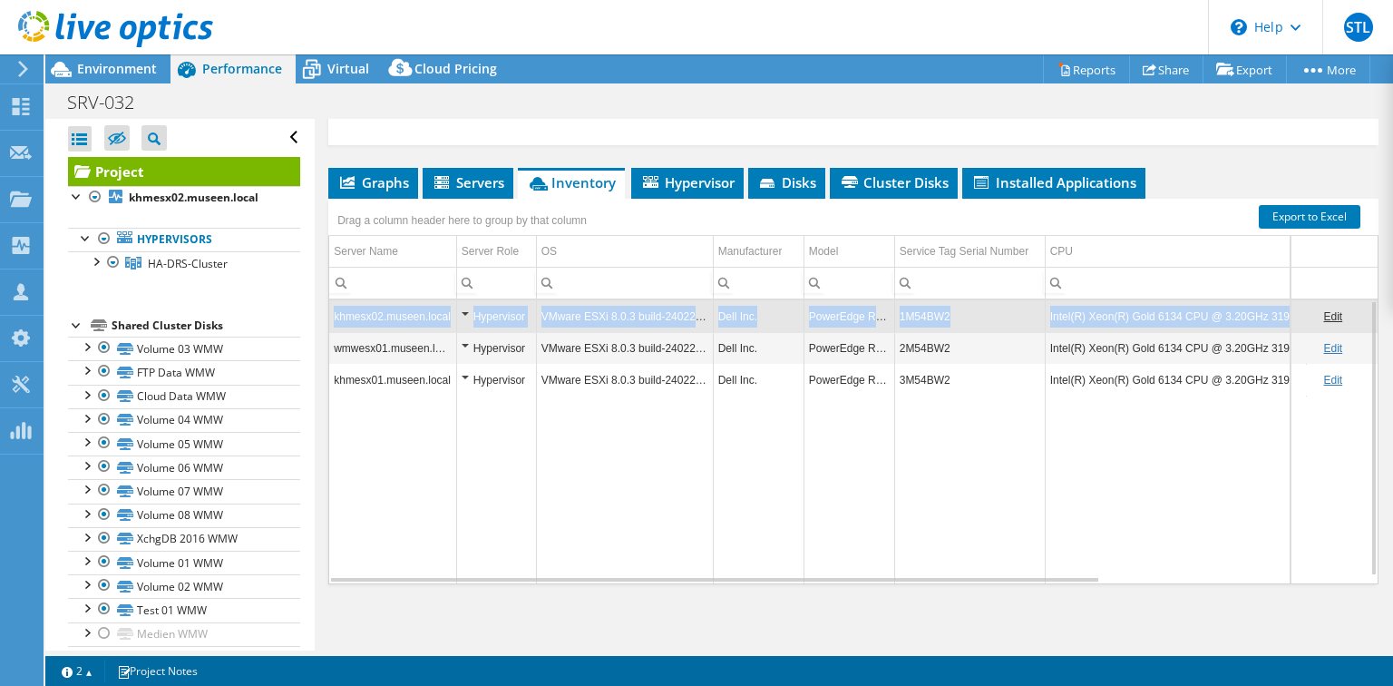
click at [922, 311] on td "1M54BW2" at bounding box center [969, 316] width 151 height 32
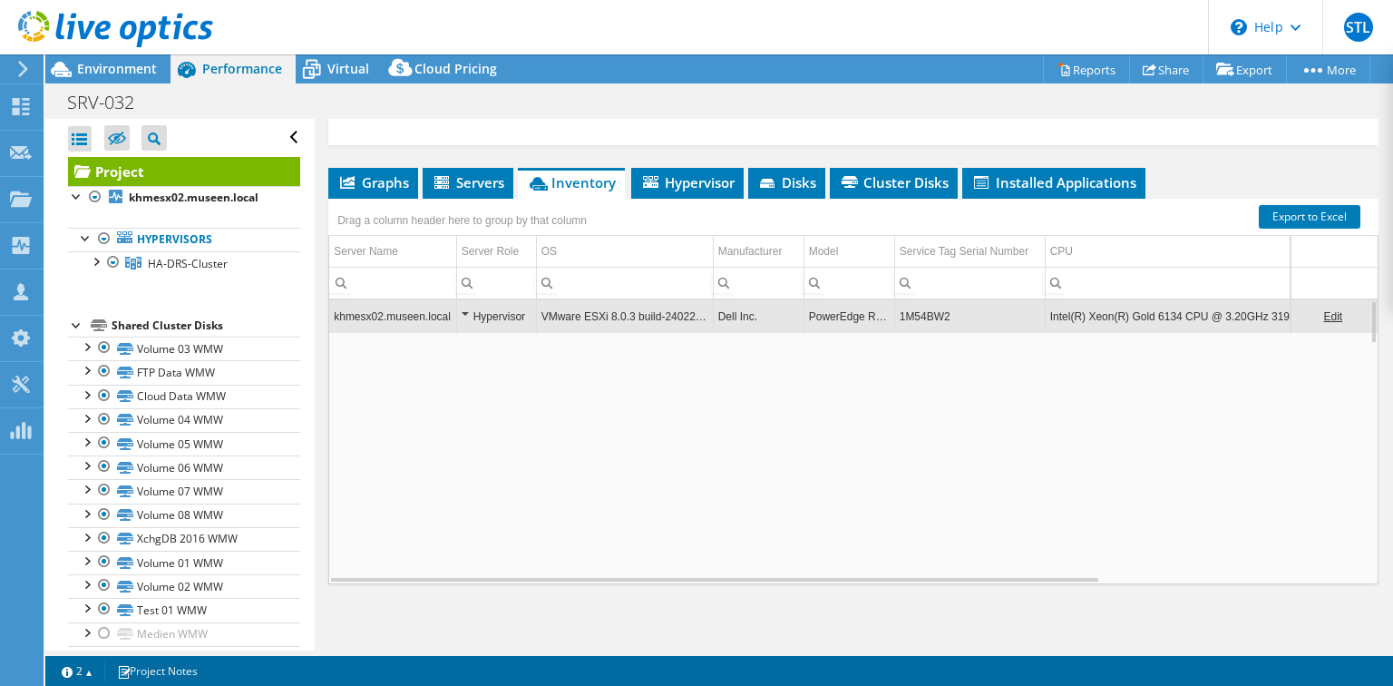
click at [922, 311] on td "1M54BW2" at bounding box center [969, 316] width 151 height 32
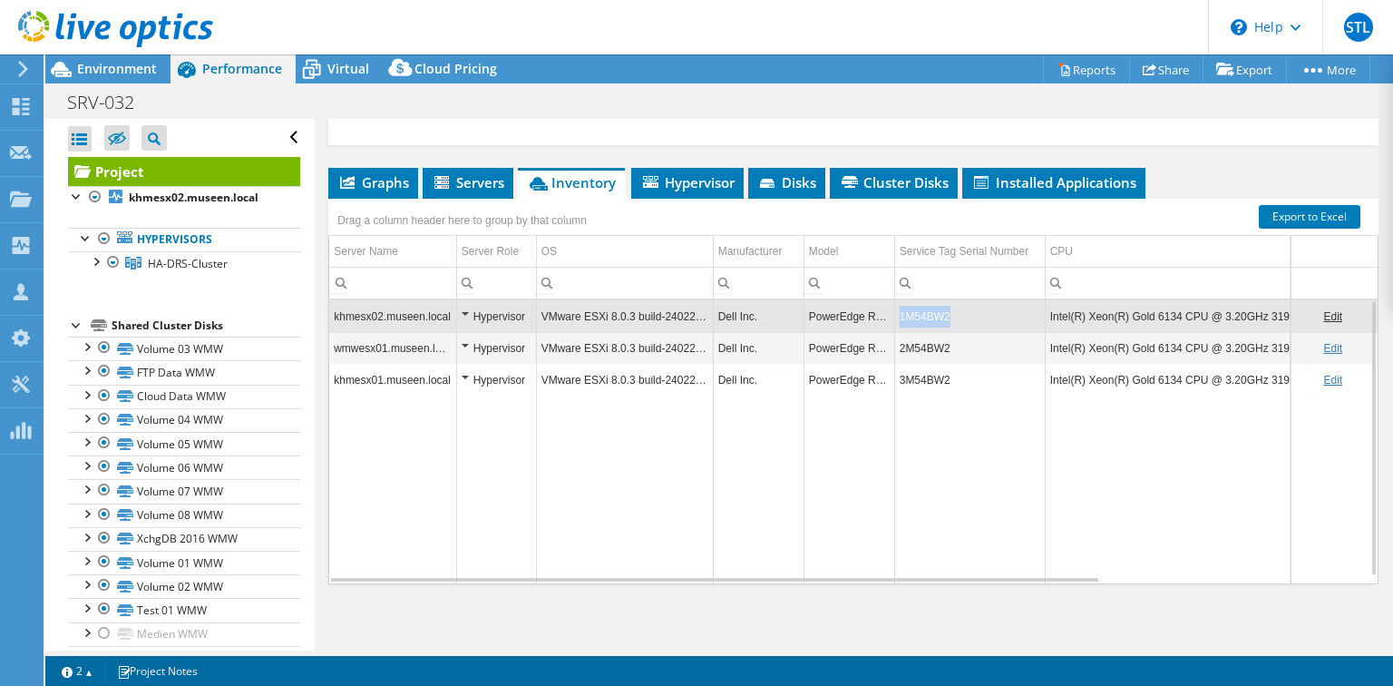
click at [922, 311] on td "1M54BW2" at bounding box center [969, 316] width 151 height 32
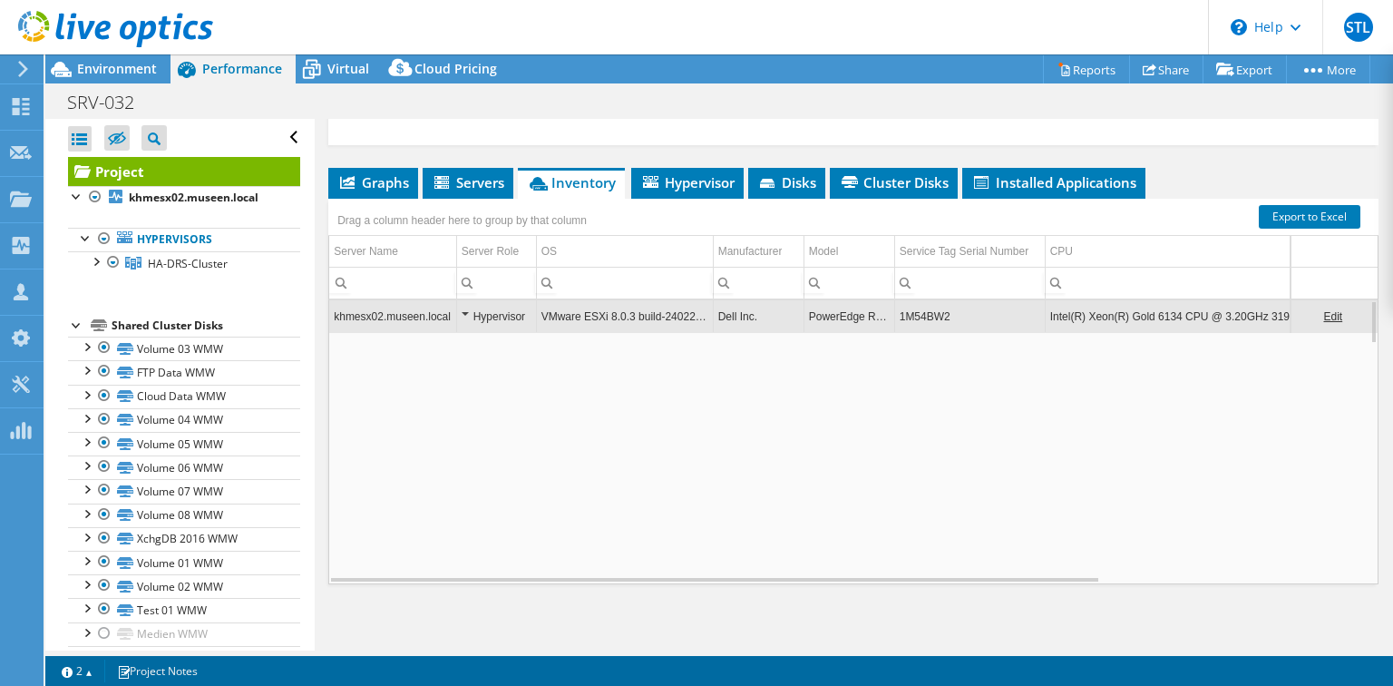
click at [922, 311] on td "1M54BW2" at bounding box center [969, 316] width 151 height 32
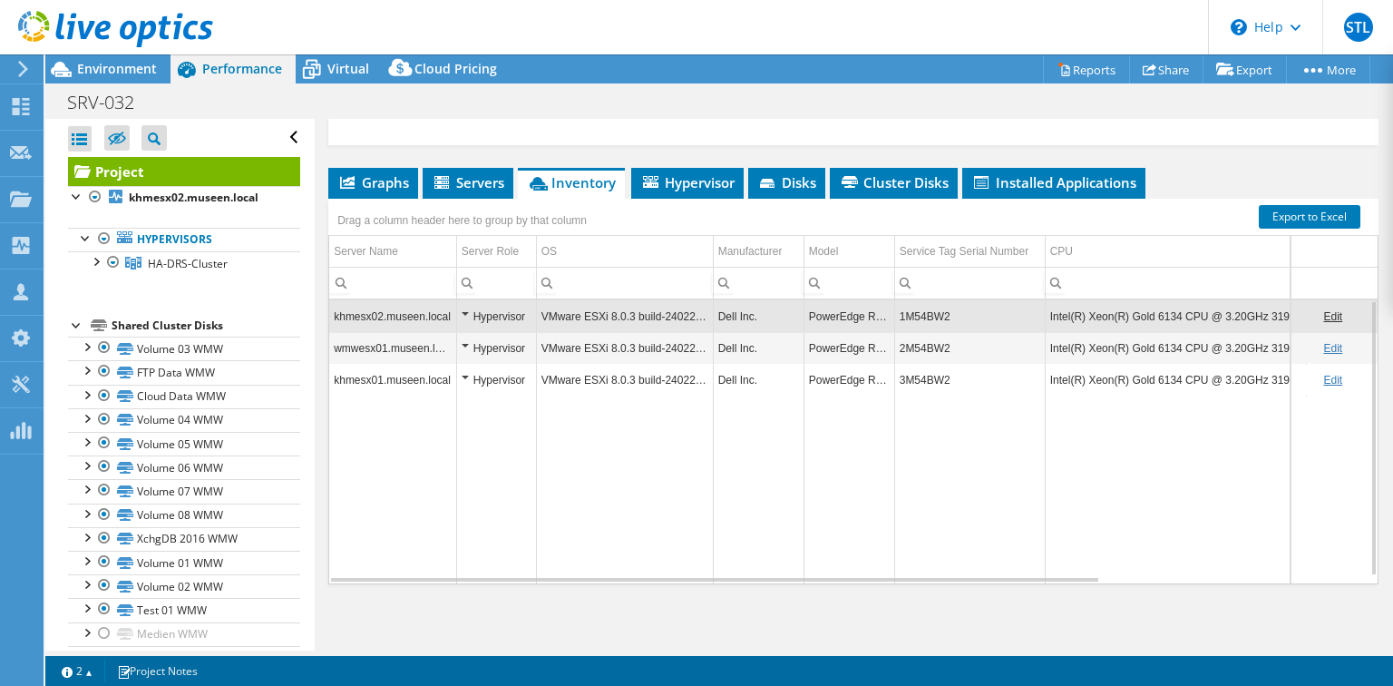
click at [922, 311] on td "1M54BW2" at bounding box center [969, 316] width 151 height 32
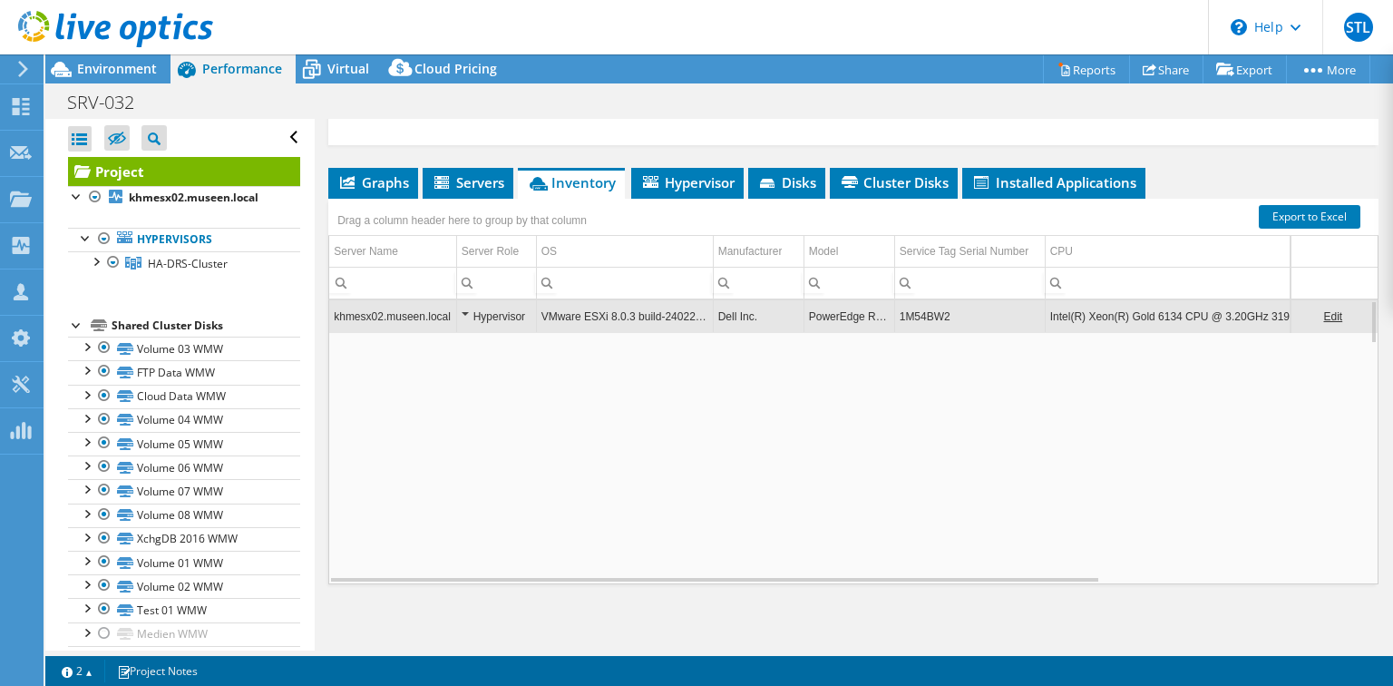
click at [922, 311] on td "1M54BW2" at bounding box center [969, 316] width 151 height 32
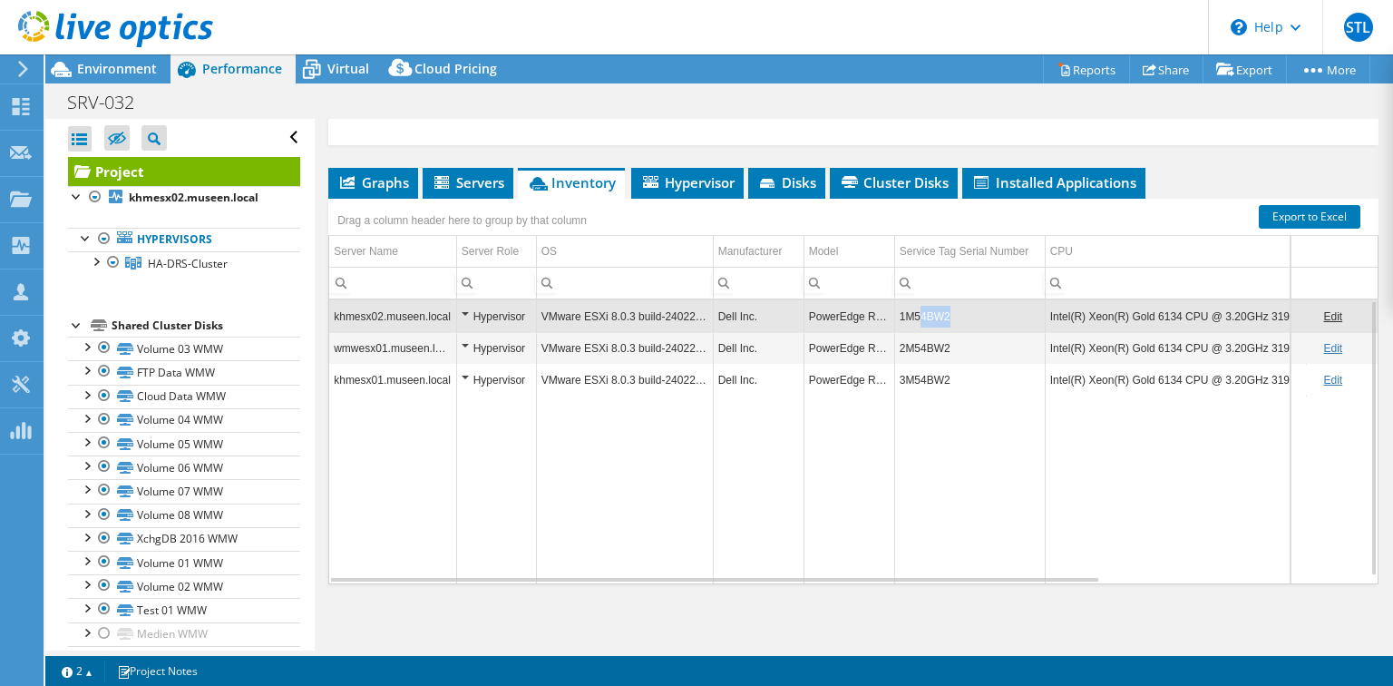
drag, startPoint x: 922, startPoint y: 311, endPoint x: 959, endPoint y: 330, distance: 41.0
click at [959, 330] on tbody "khmesx02.museen.local Hypervisor VMware ESXi 8.0.3 build-24022510 Dell Inc. Pow…" at bounding box center [1027, 441] width 1397 height 283
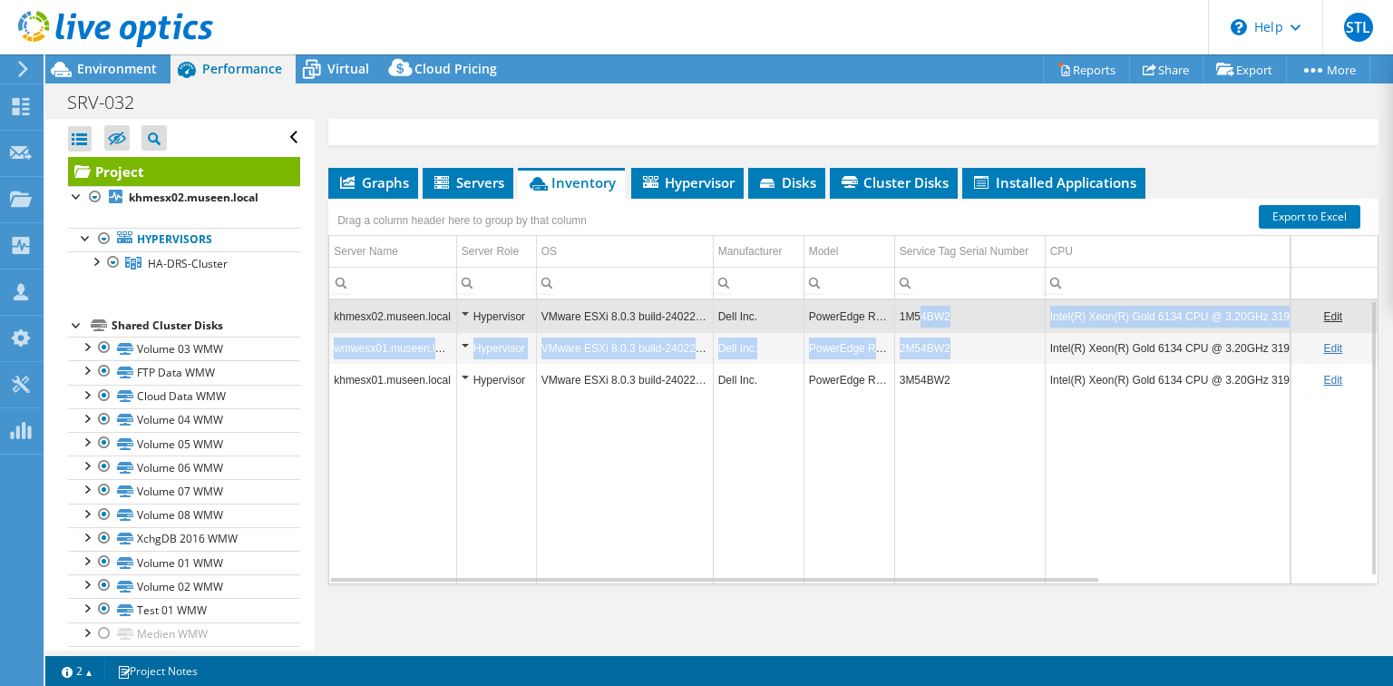
click at [952, 317] on td "1M54BW2" at bounding box center [969, 316] width 151 height 32
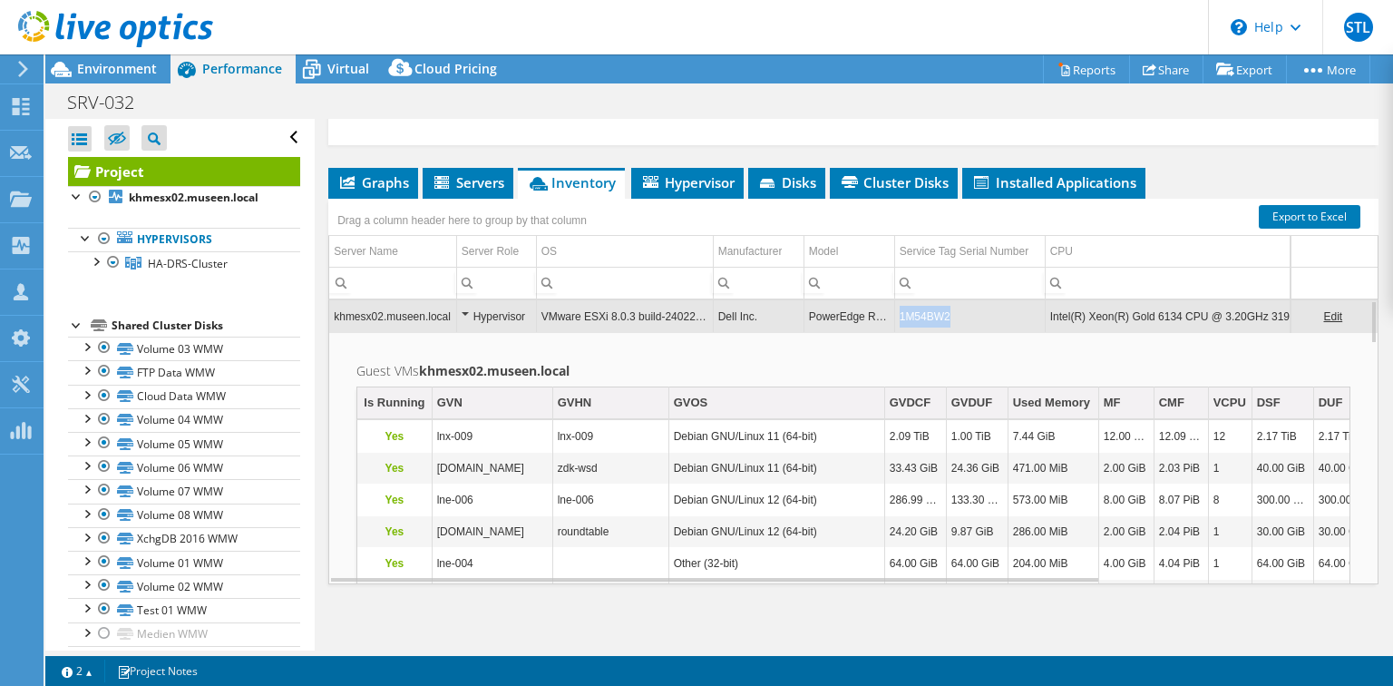
drag, startPoint x: 952, startPoint y: 315, endPoint x: 901, endPoint y: 314, distance: 51.7
click at [901, 314] on td "1M54BW2" at bounding box center [969, 316] width 151 height 32
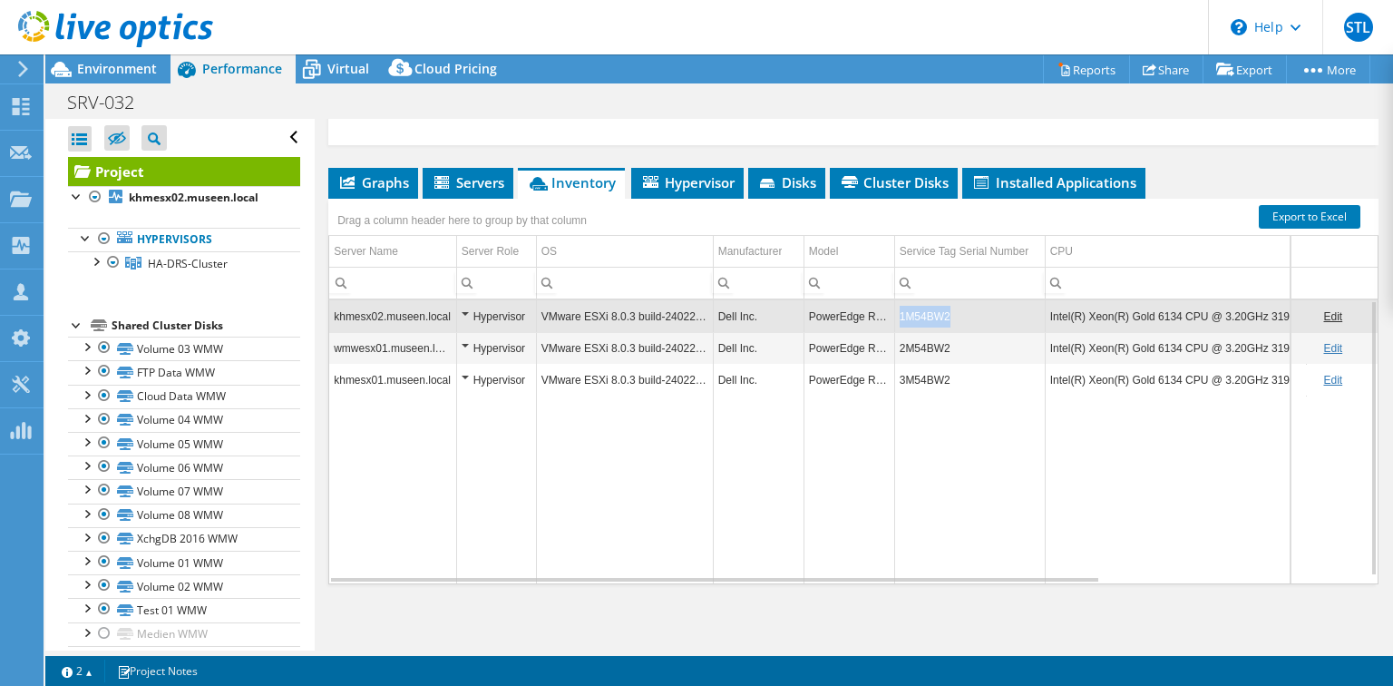
drag, startPoint x: 901, startPoint y: 314, endPoint x: 967, endPoint y: 305, distance: 66.8
click at [967, 305] on td "1M54BW2" at bounding box center [969, 316] width 151 height 32
copy td "1M54BW2"
